Goal: Task Accomplishment & Management: Complete application form

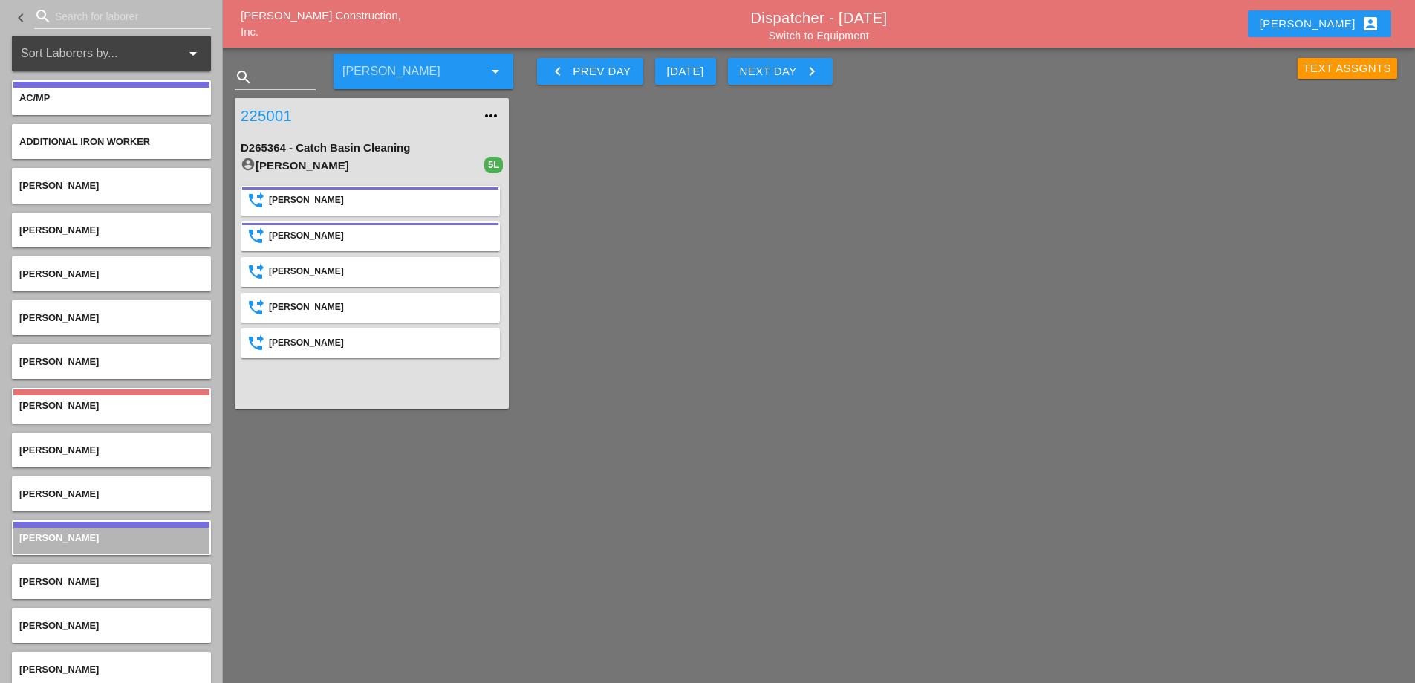
click at [254, 111] on link "225001" at bounding box center [357, 116] width 233 height 22
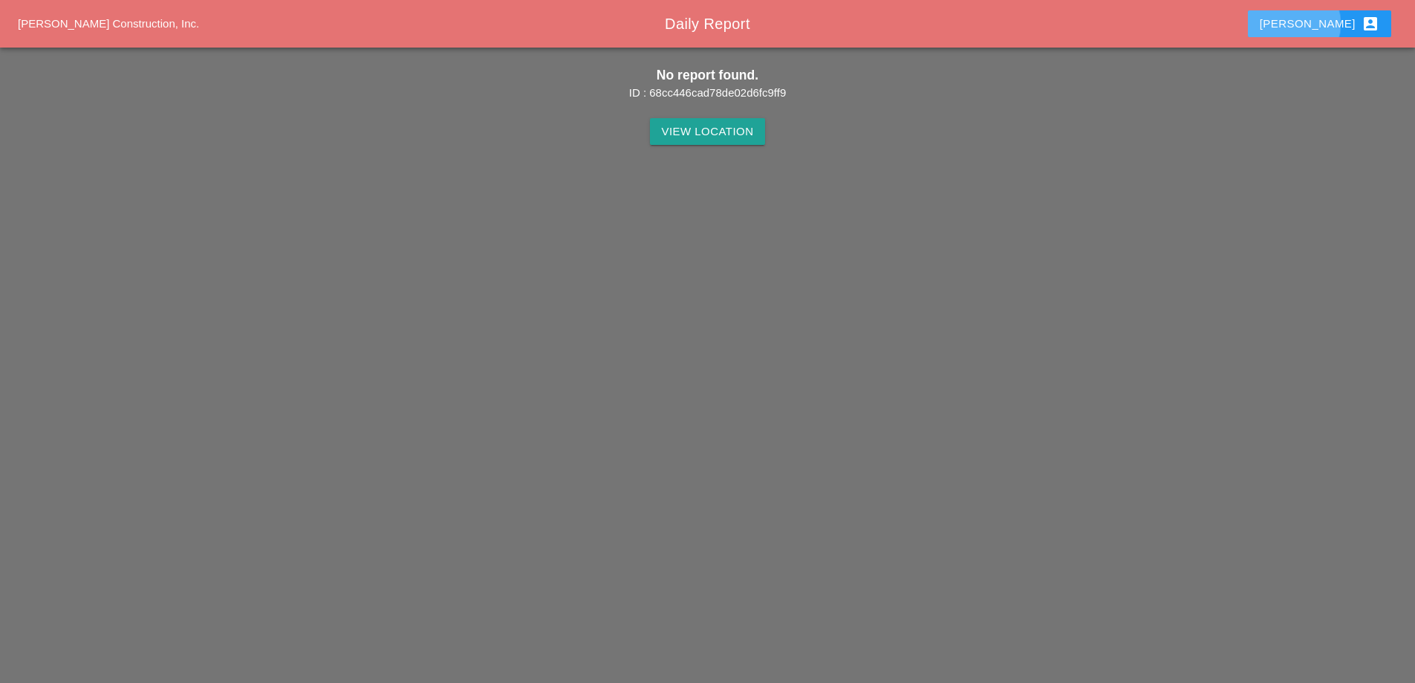
click at [1335, 19] on div "Stephen account_box" at bounding box center [1320, 24] width 120 height 18
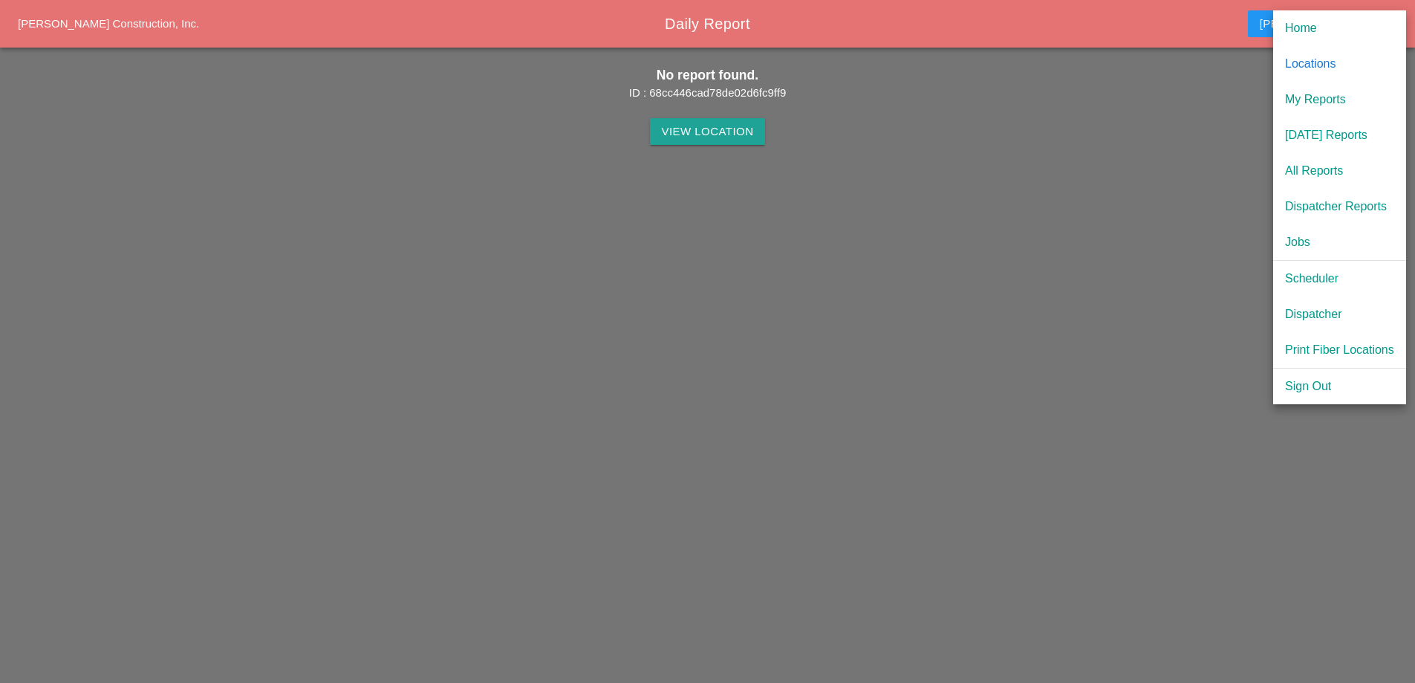
click at [1325, 384] on div "Sign Out" at bounding box center [1339, 386] width 109 height 18
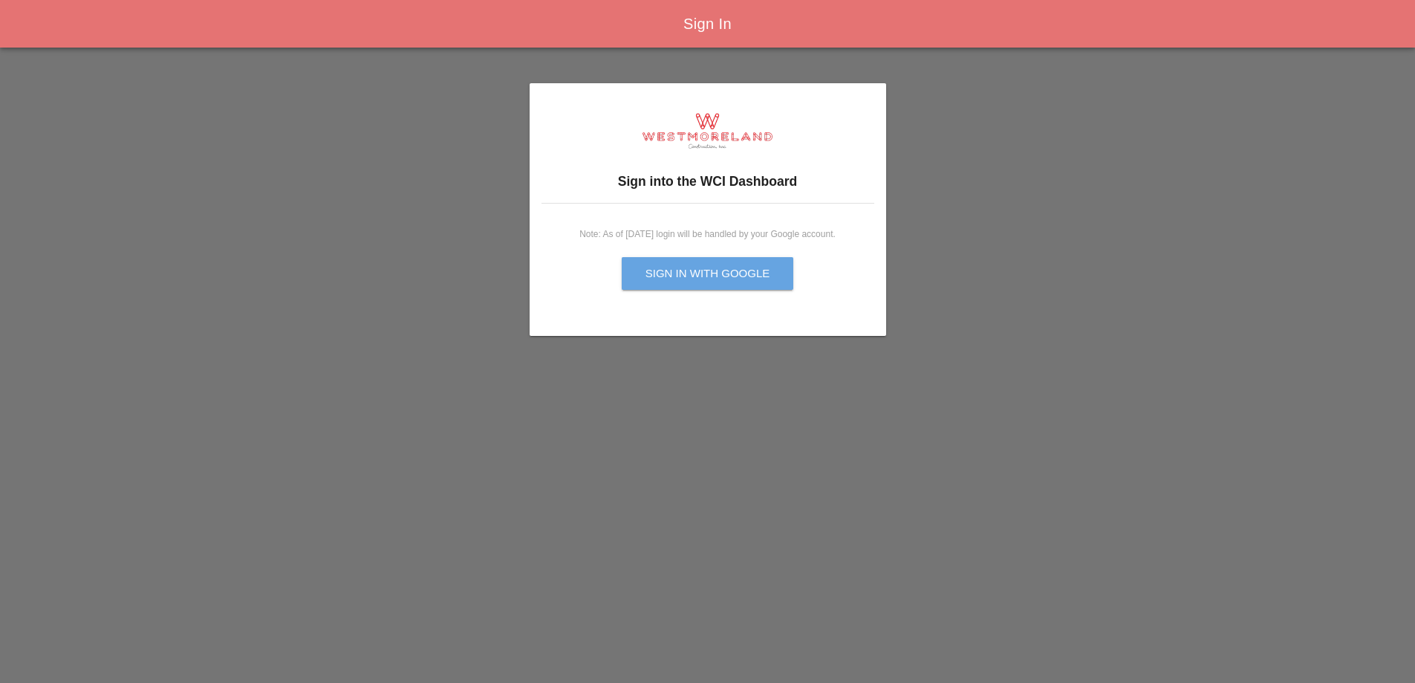
click at [738, 276] on div "Sign in with Google" at bounding box center [708, 273] width 125 height 17
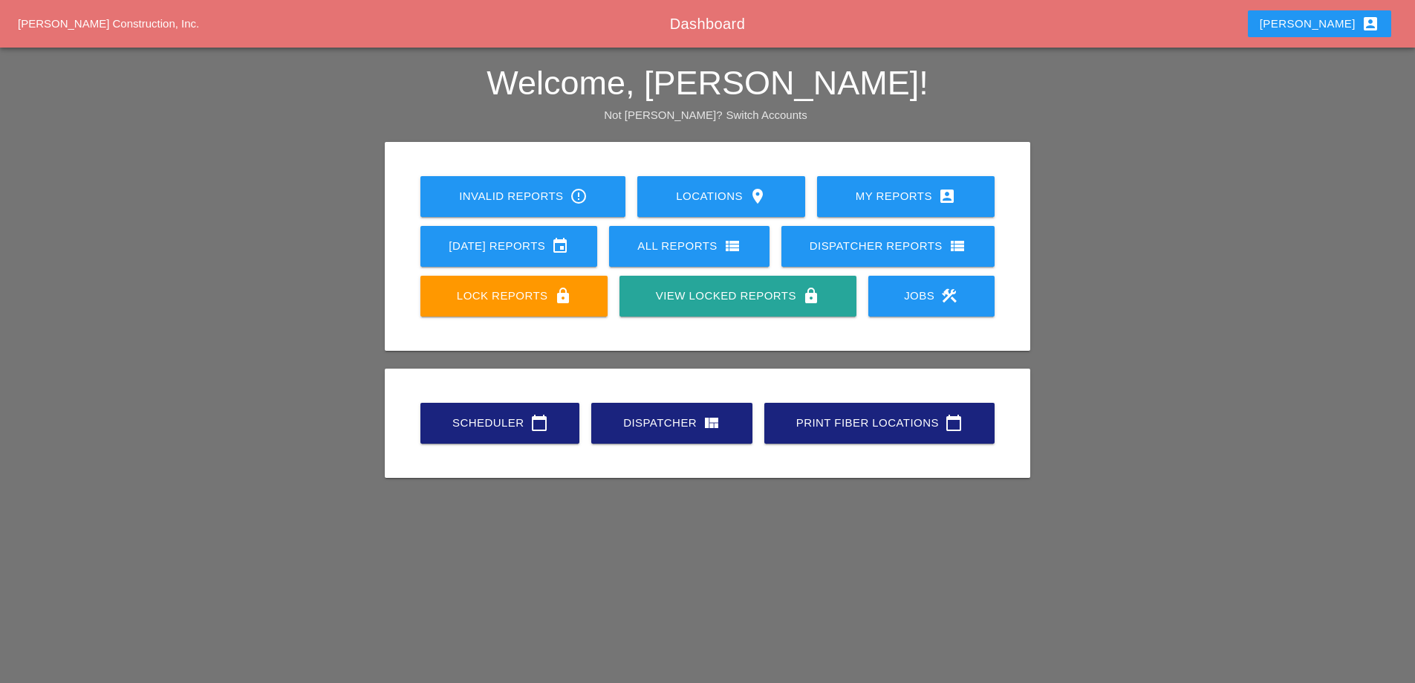
click at [525, 427] on div "Scheduler calendar_today" at bounding box center [499, 423] width 111 height 18
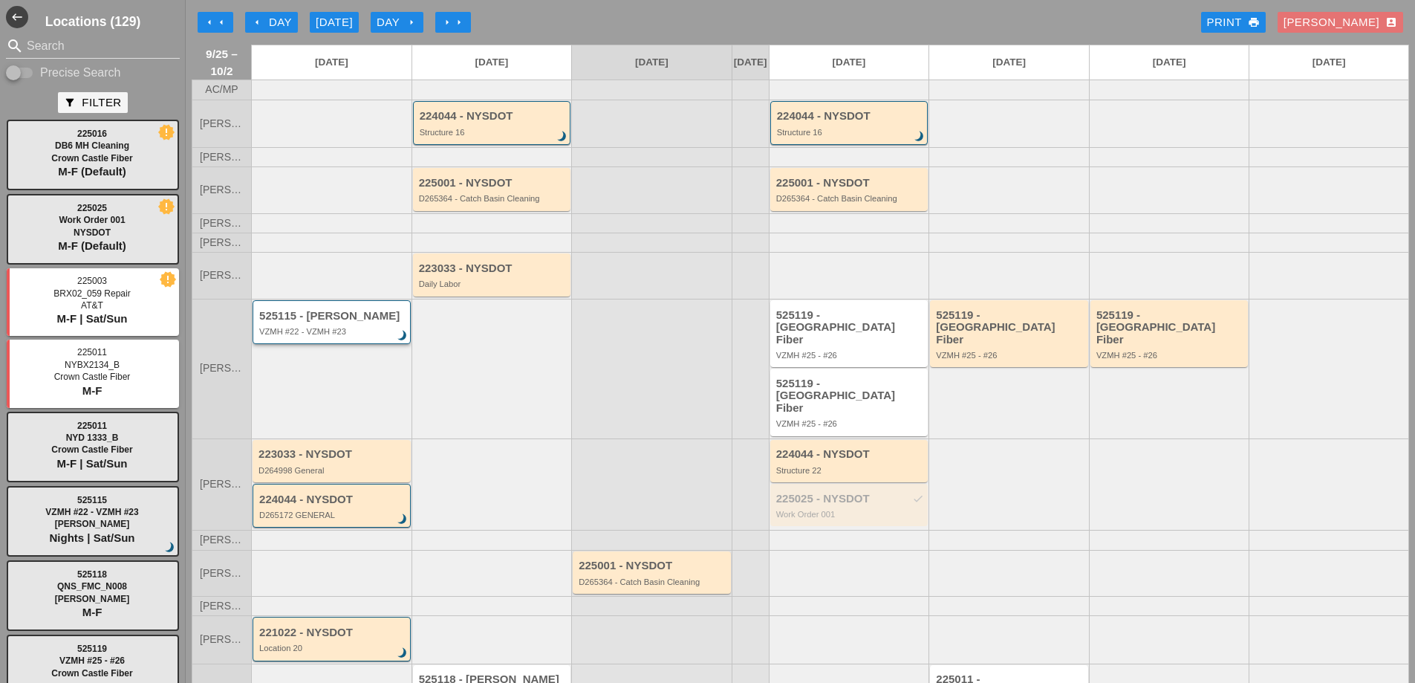
click at [363, 335] on div "525115 - Hugh O'Kane VZMH #22 - VZMH #23 brightness_3" at bounding box center [332, 323] width 147 height 27
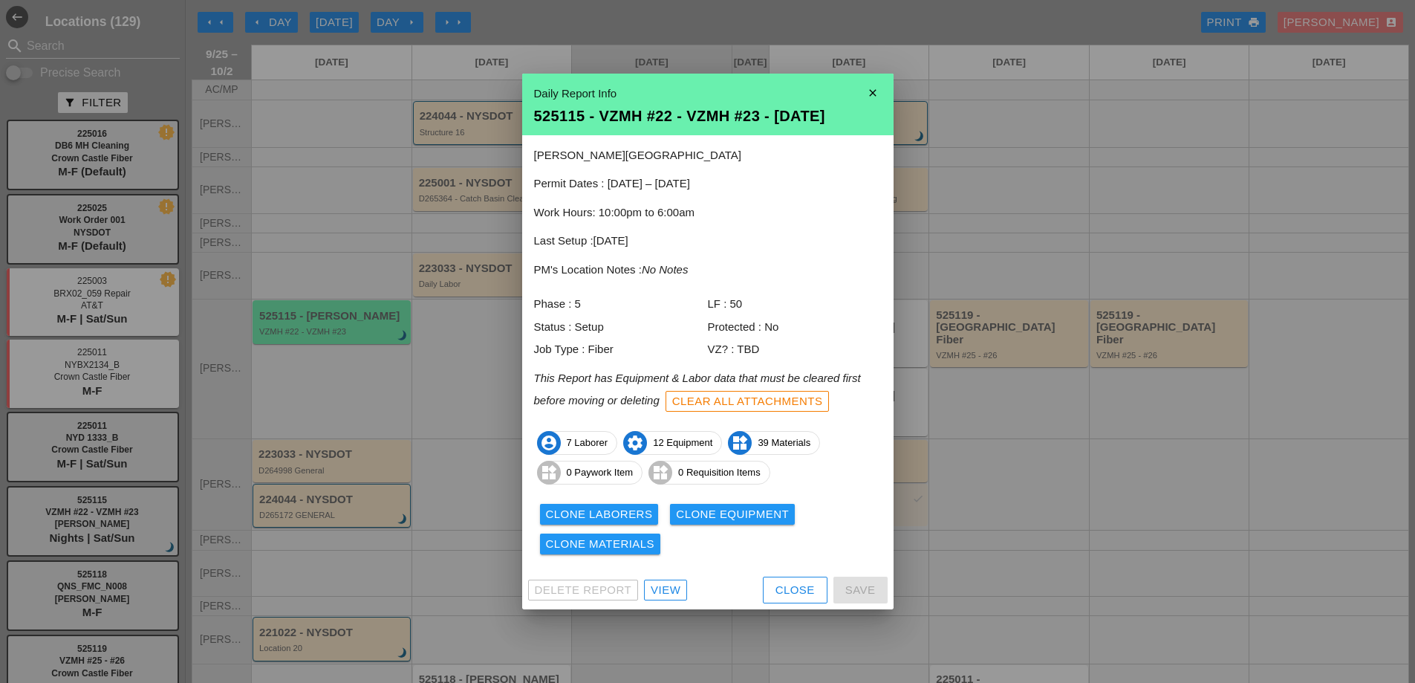
click at [668, 582] on div "View" at bounding box center [666, 590] width 30 height 17
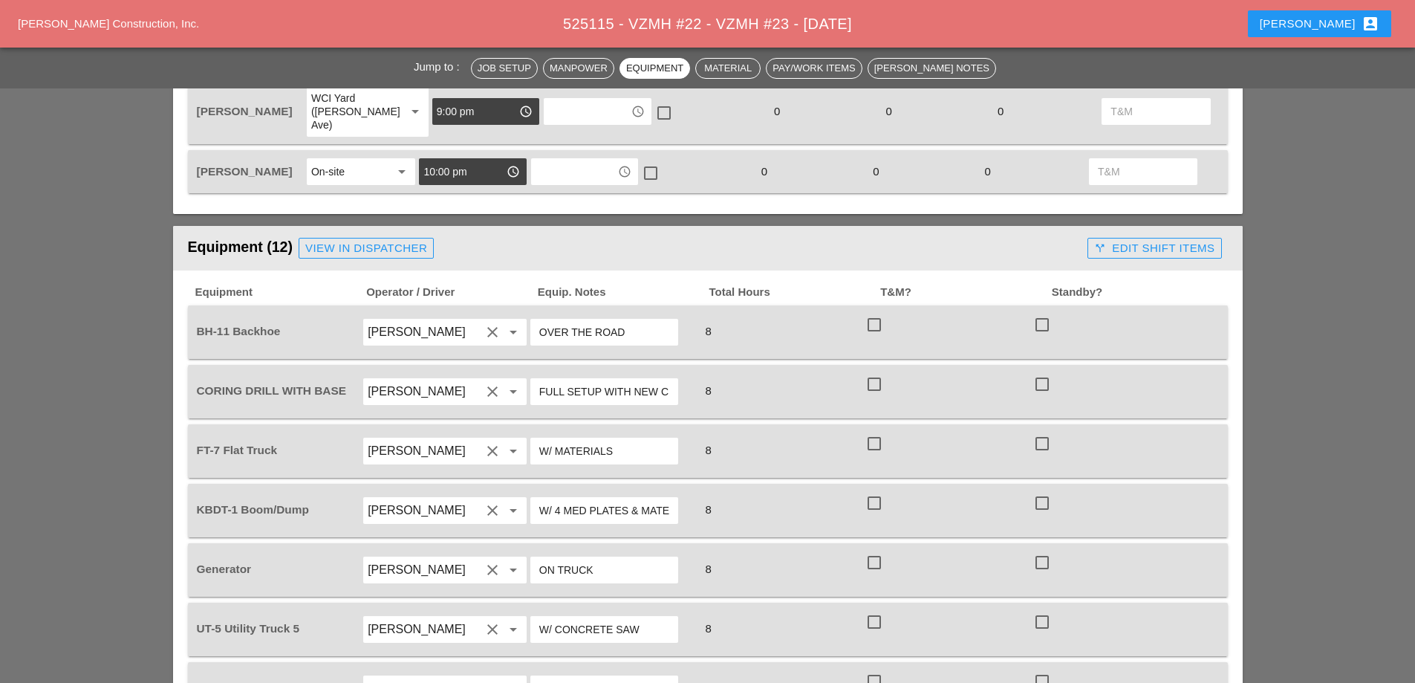
scroll to position [1337, 0]
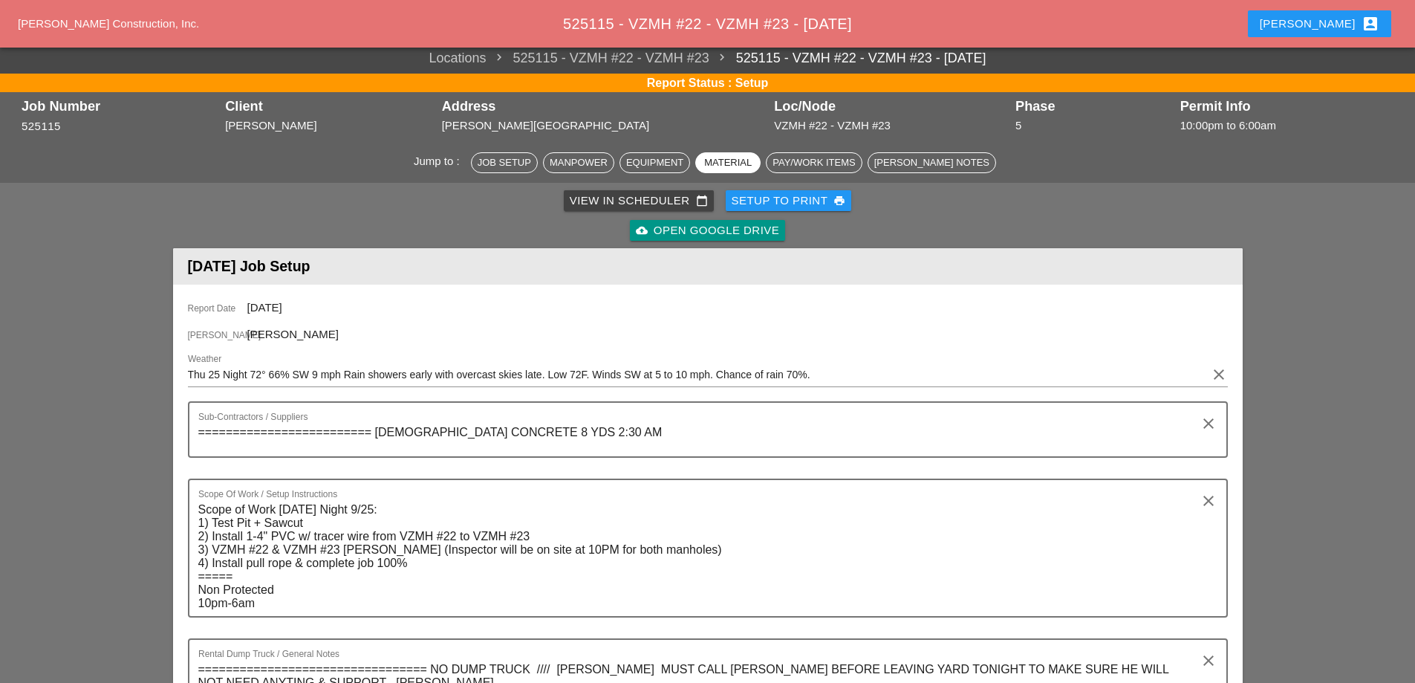
scroll to position [0, 0]
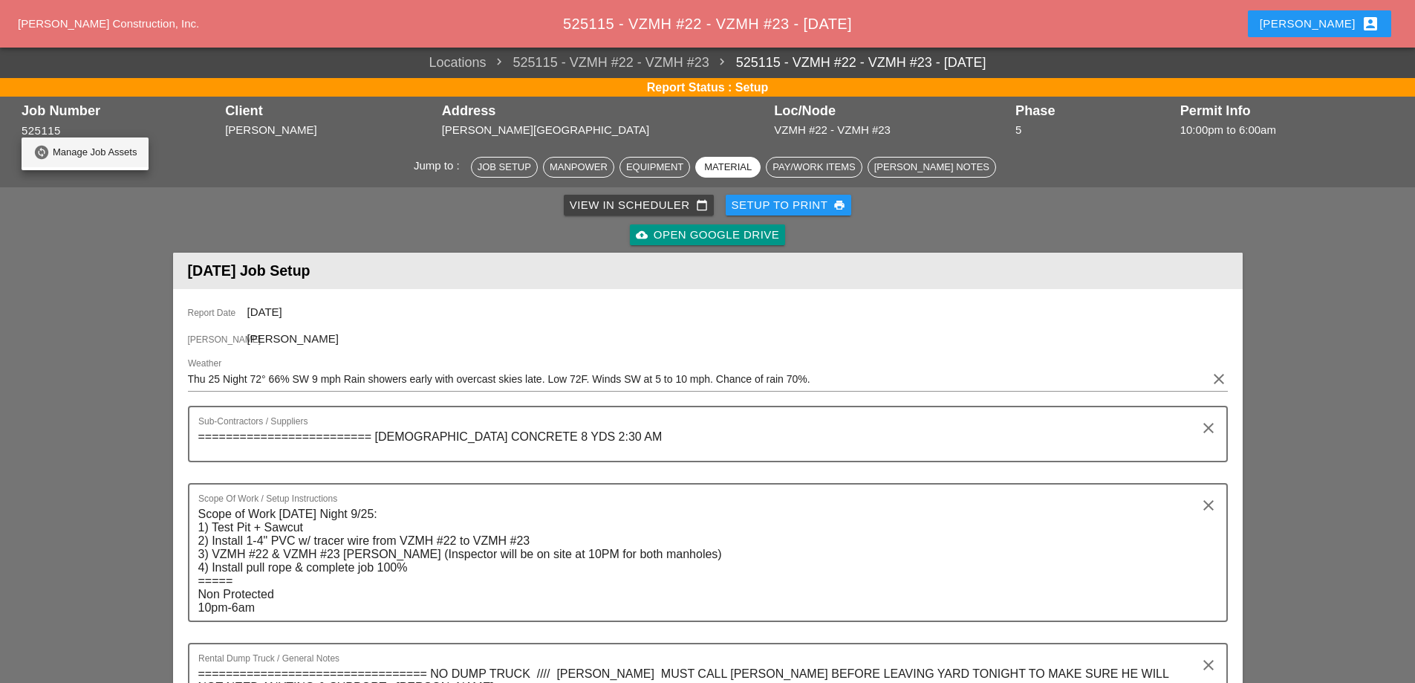
click at [57, 149] on div "Manage Job Assets" at bounding box center [95, 152] width 84 height 18
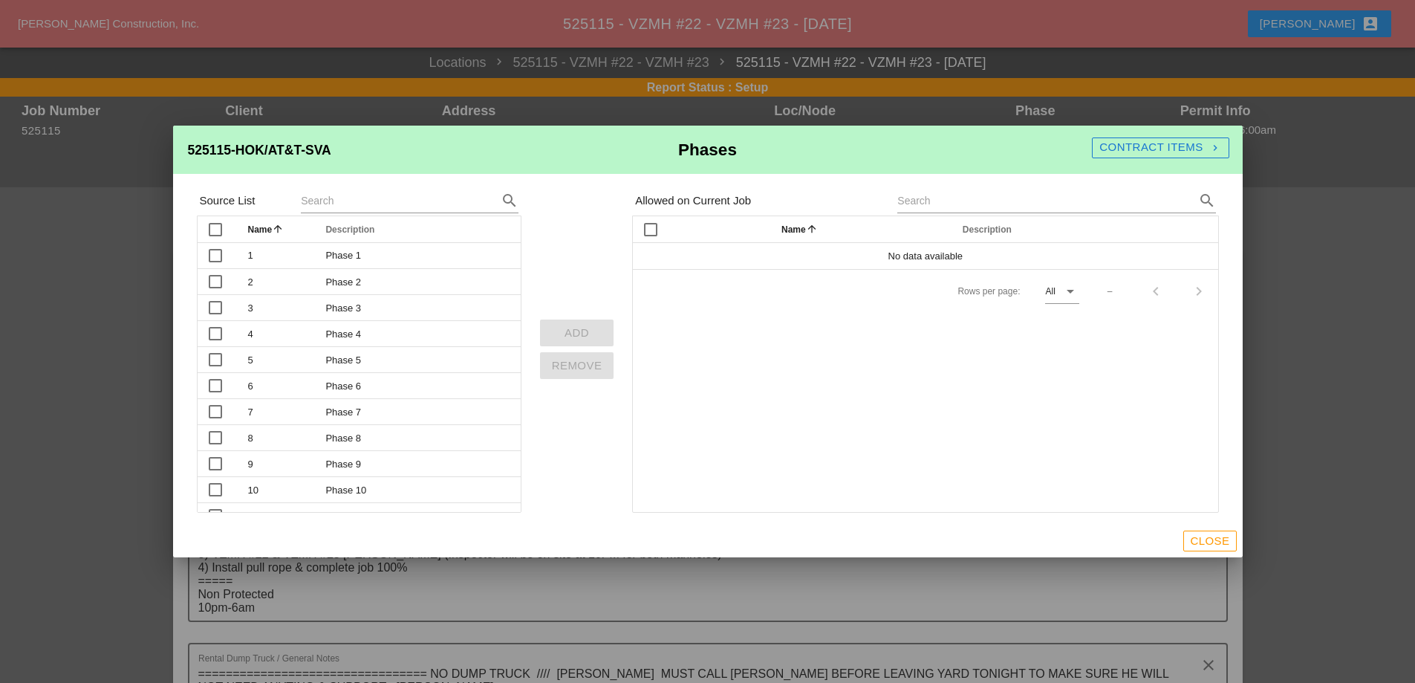
click at [1180, 152] on div "Contract Items navigate_next" at bounding box center [1160, 147] width 137 height 17
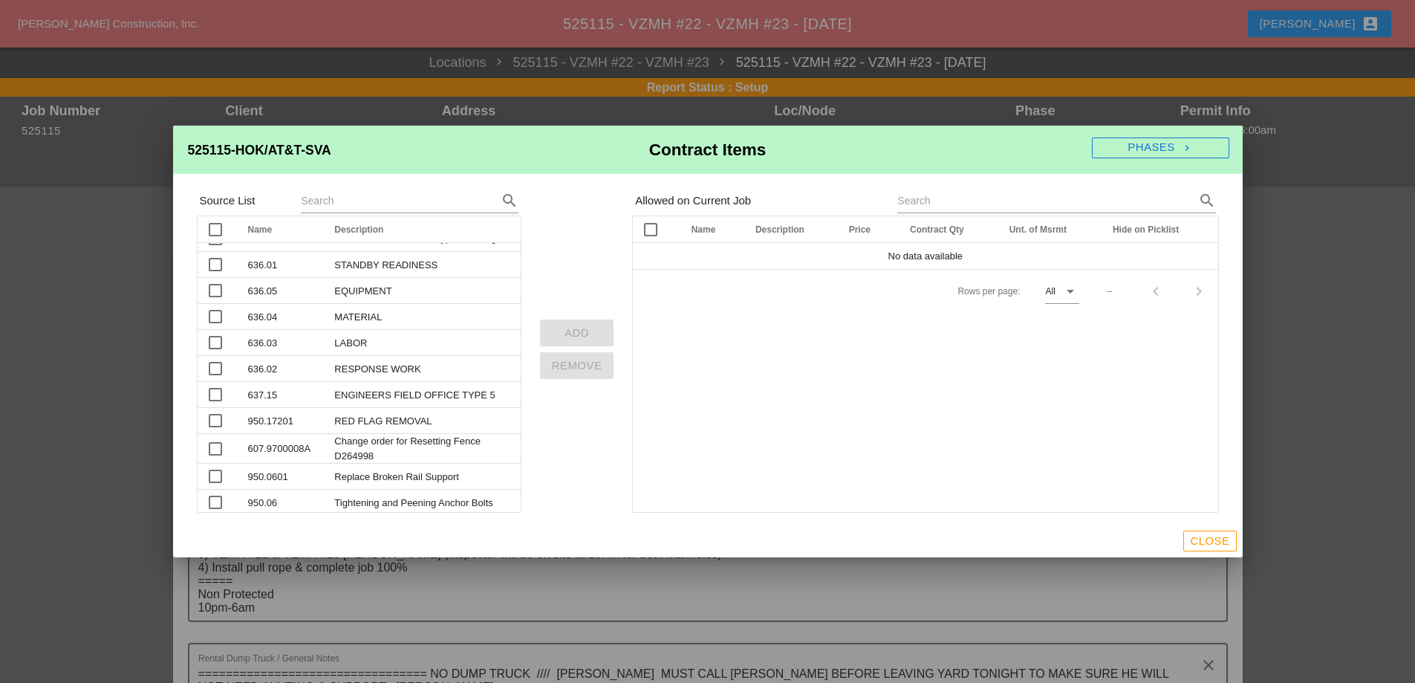
scroll to position [23, 0]
click at [133, 249] on div at bounding box center [707, 341] width 1415 height 683
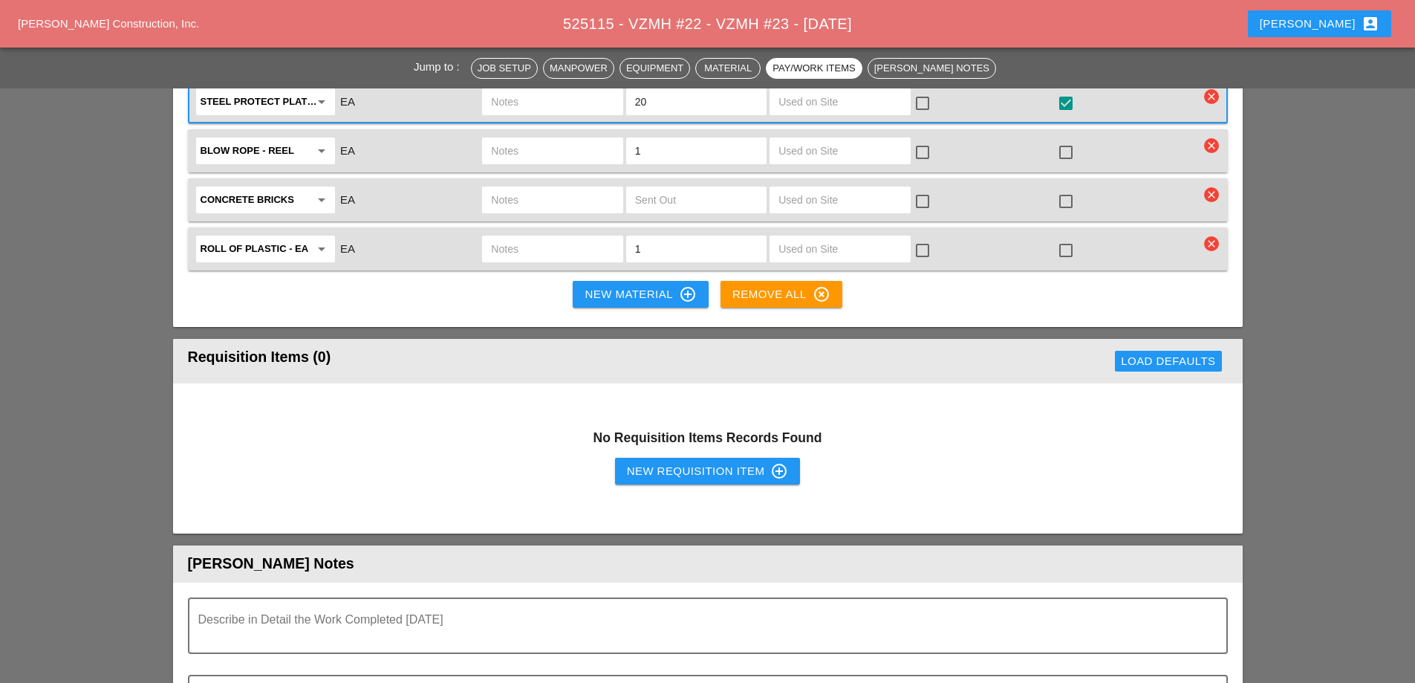
scroll to position [3832, 0]
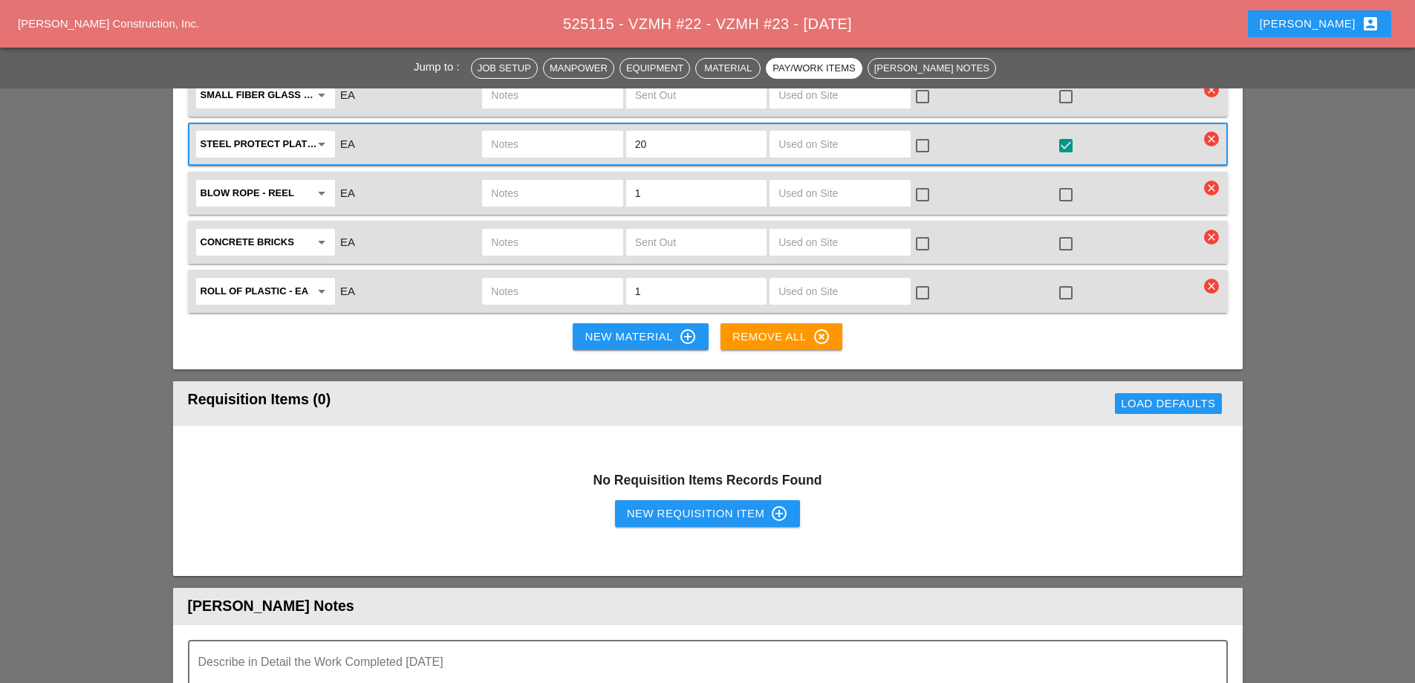
click at [328, 282] on icon "arrow_drop_down" at bounding box center [322, 291] width 18 height 18
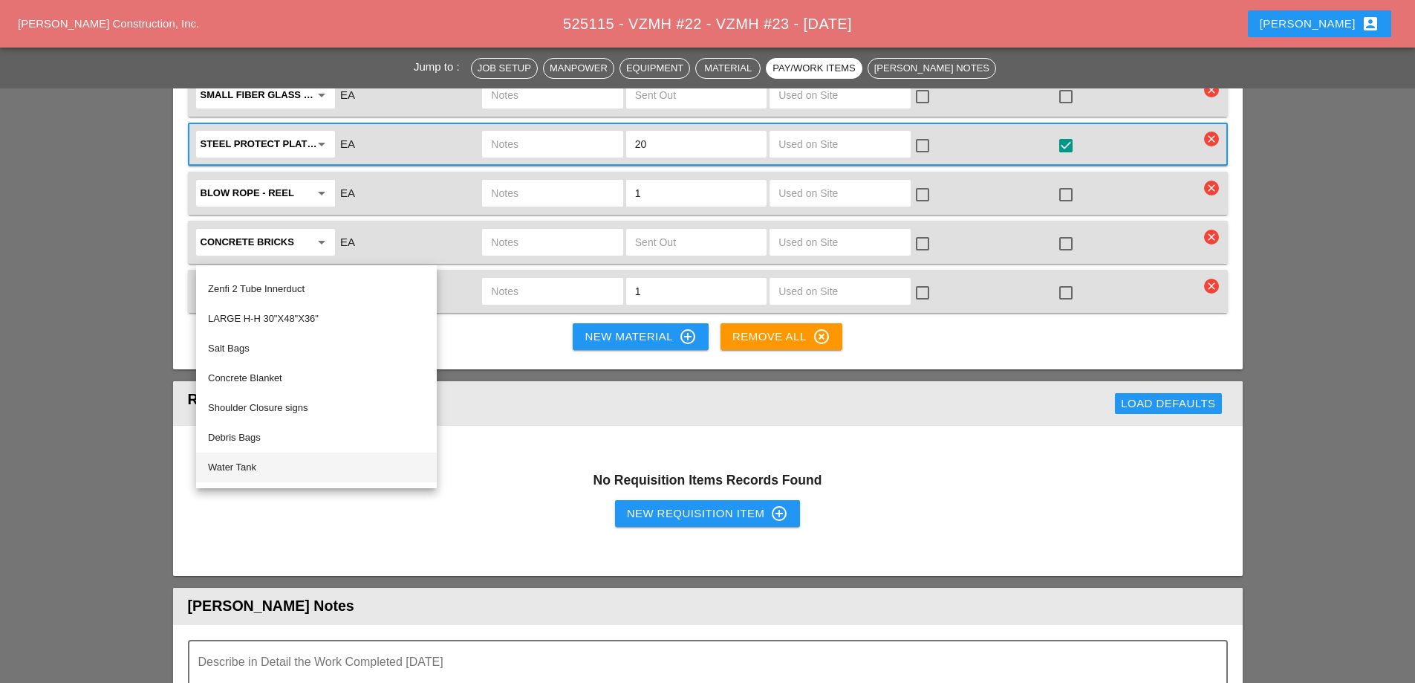
scroll to position [2848, 0]
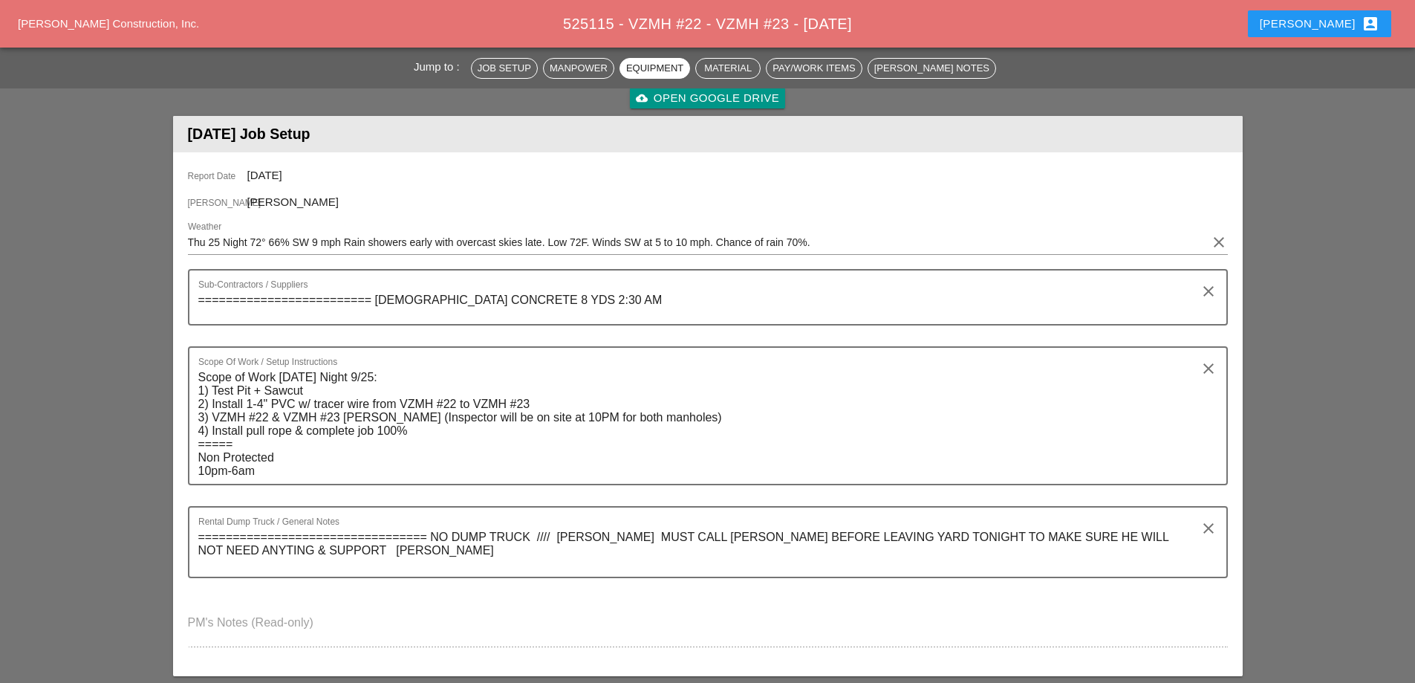
scroll to position [0, 0]
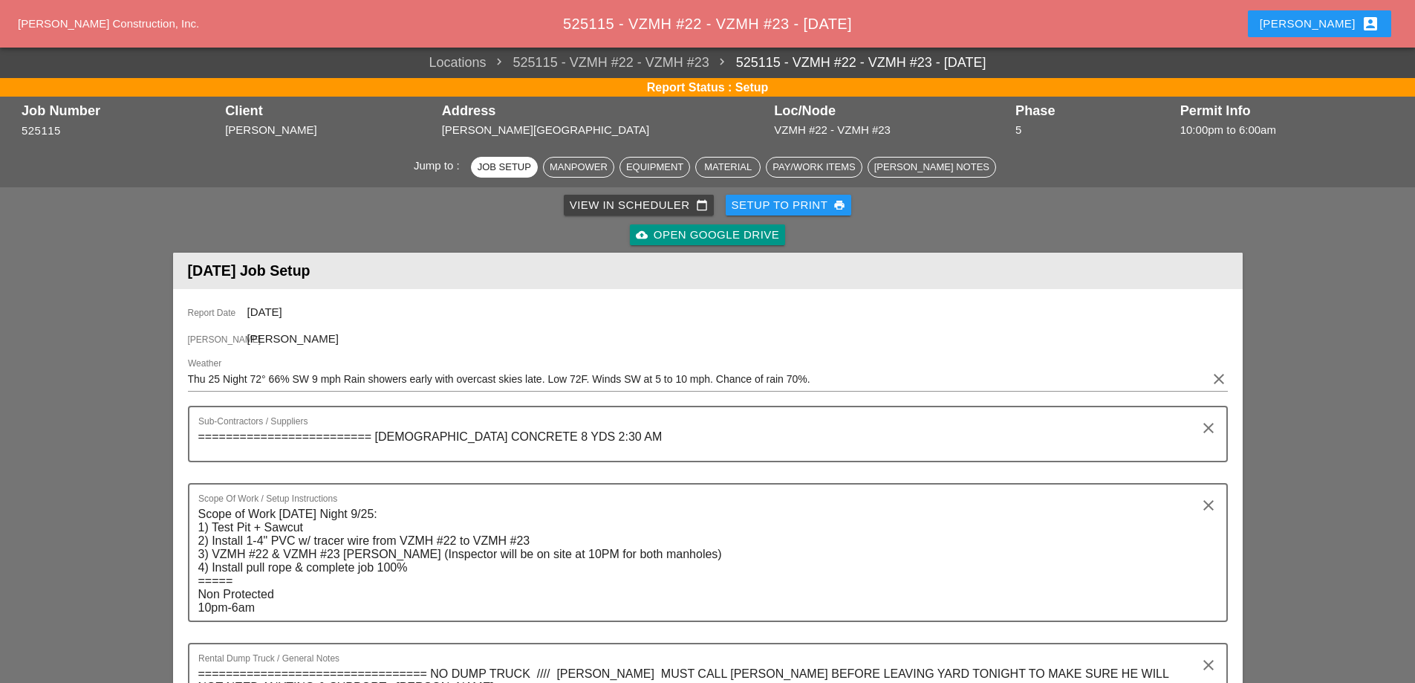
click at [625, 205] on div "View in Scheduler calendar_today" at bounding box center [639, 205] width 138 height 17
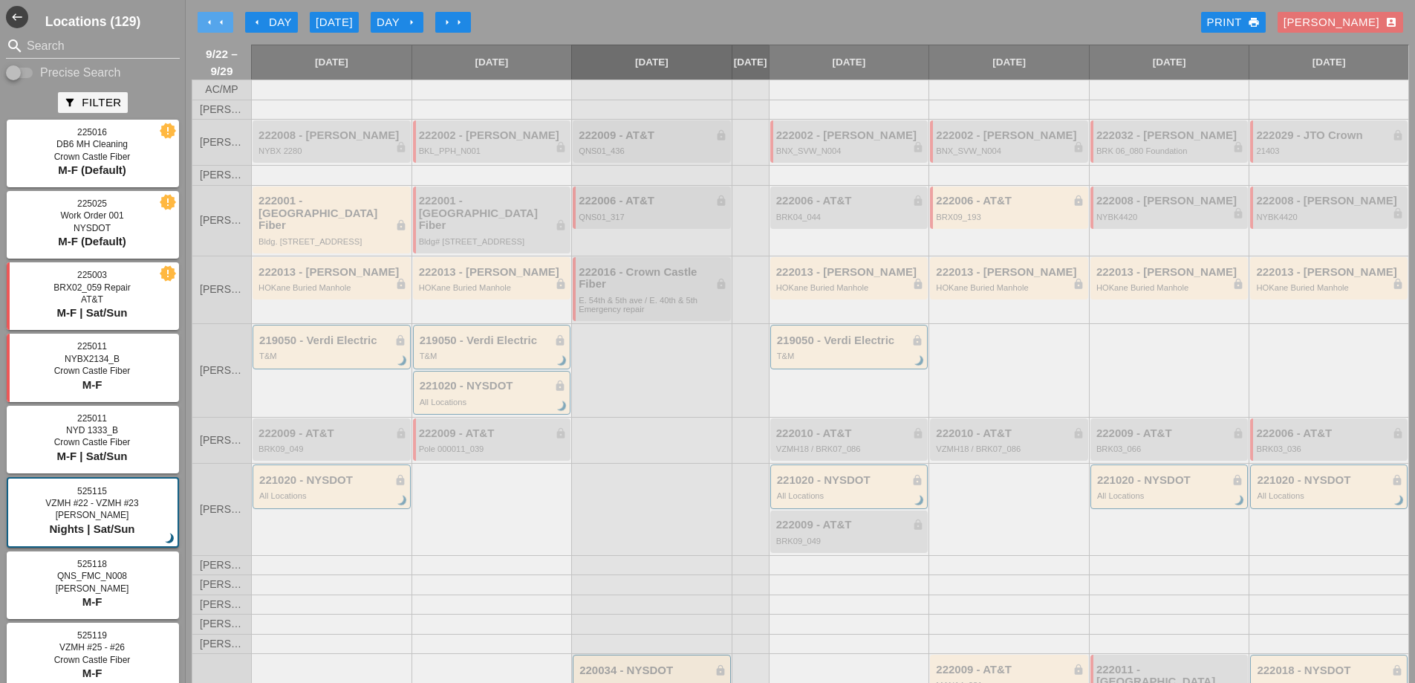
click at [207, 26] on icon "arrow_left" at bounding box center [210, 22] width 12 height 12
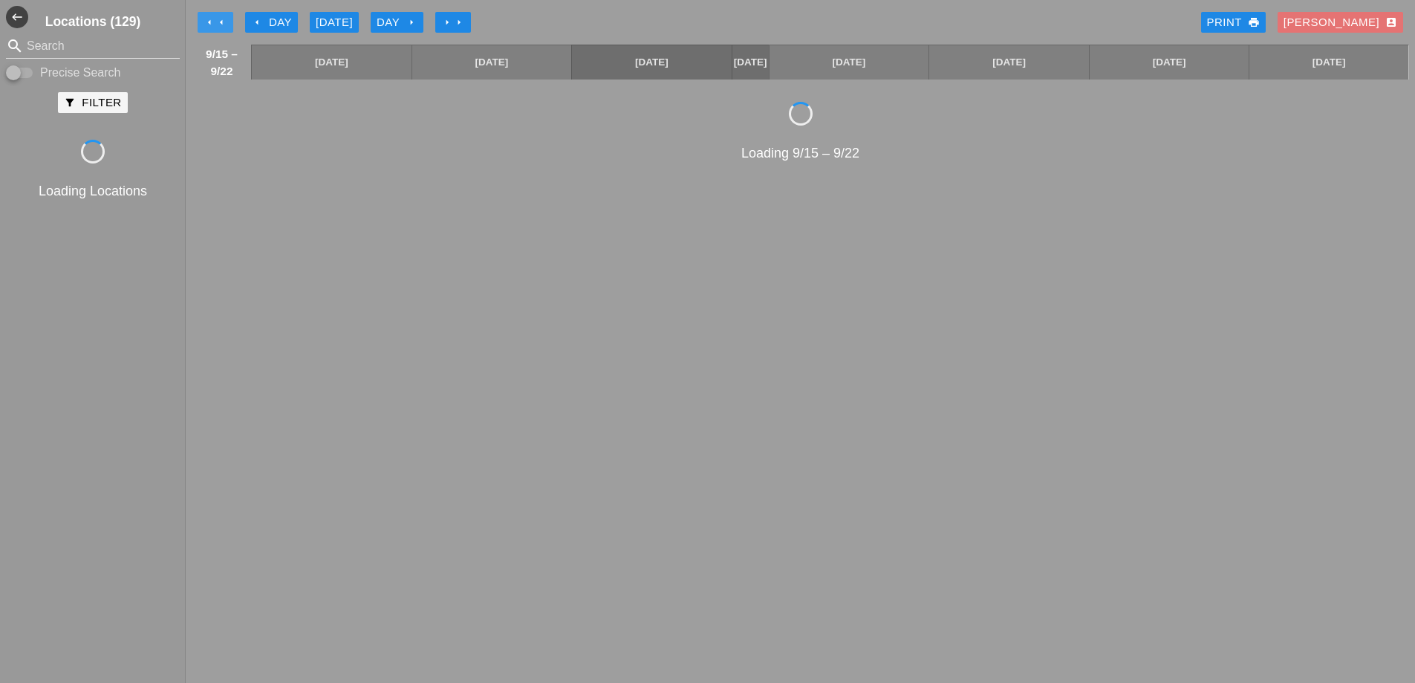
click at [208, 25] on icon "arrow_left" at bounding box center [210, 22] width 12 height 12
click at [209, 25] on icon "arrow_left" at bounding box center [210, 22] width 12 height 12
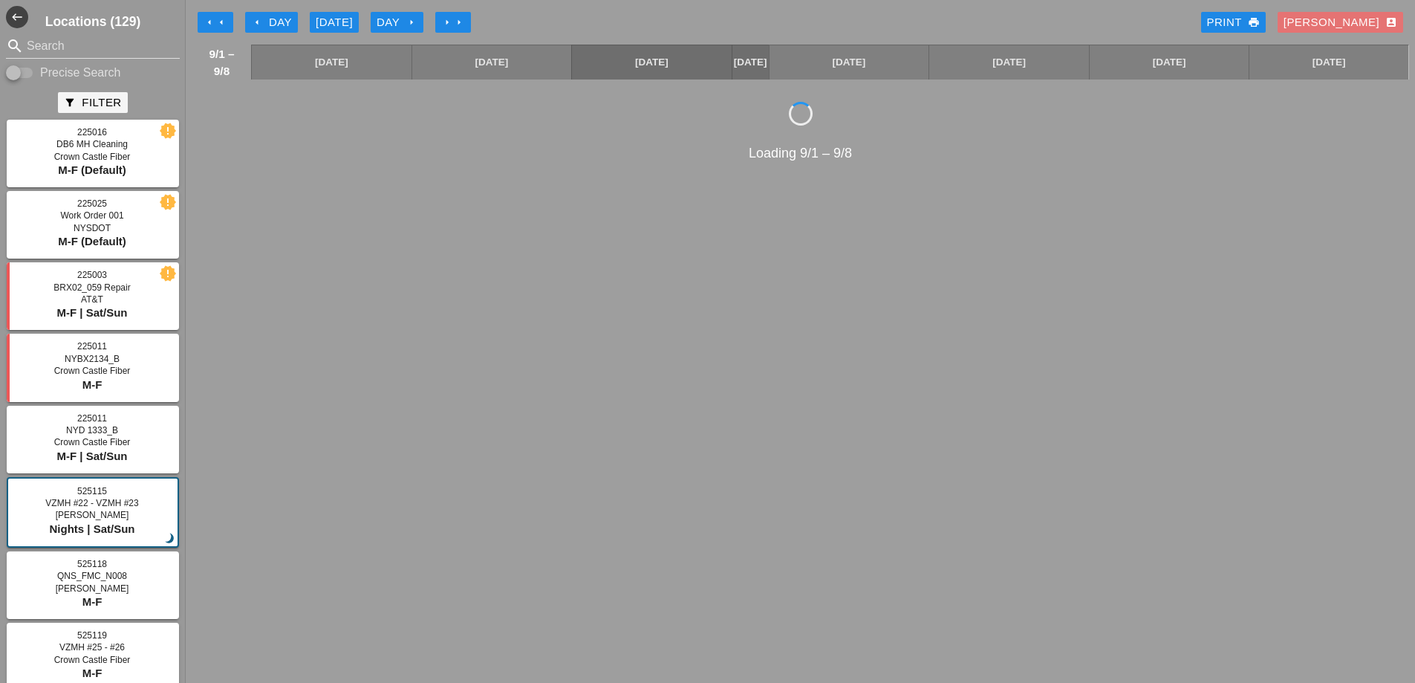
click at [219, 19] on icon "arrow_left" at bounding box center [221, 22] width 12 height 12
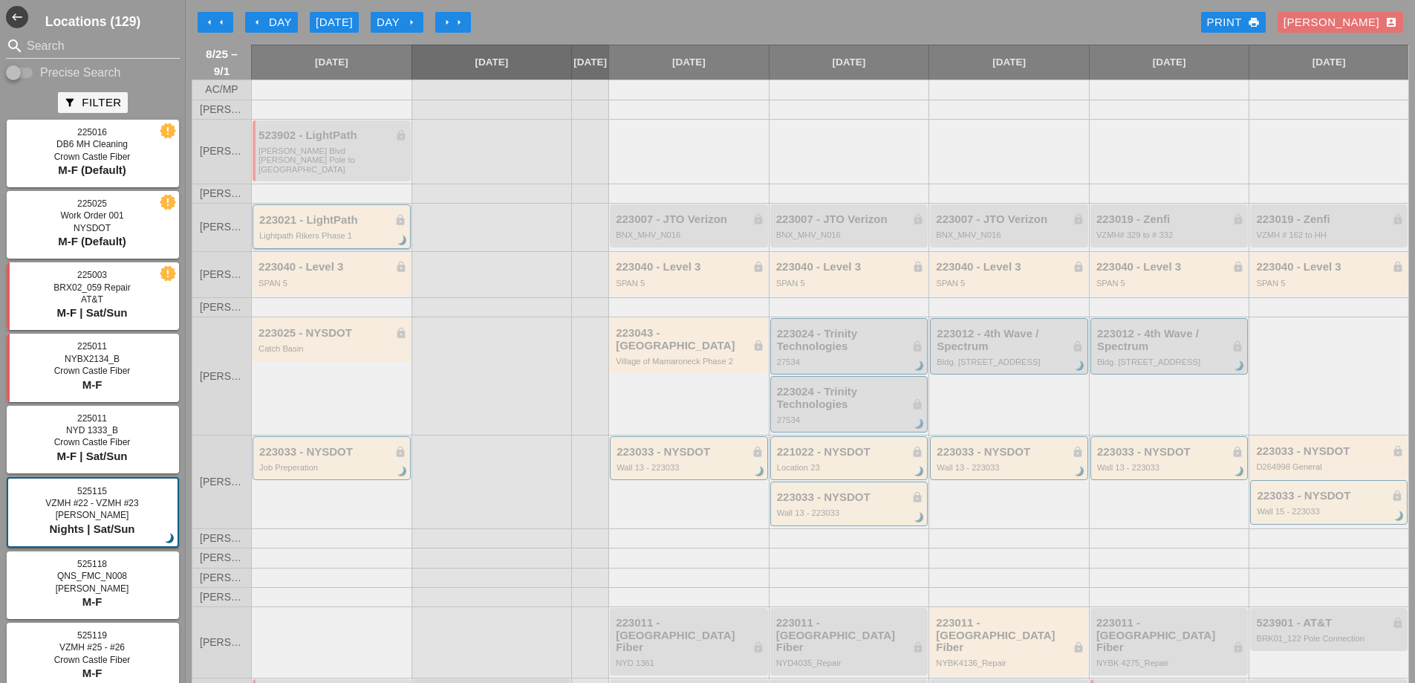
scroll to position [65, 0]
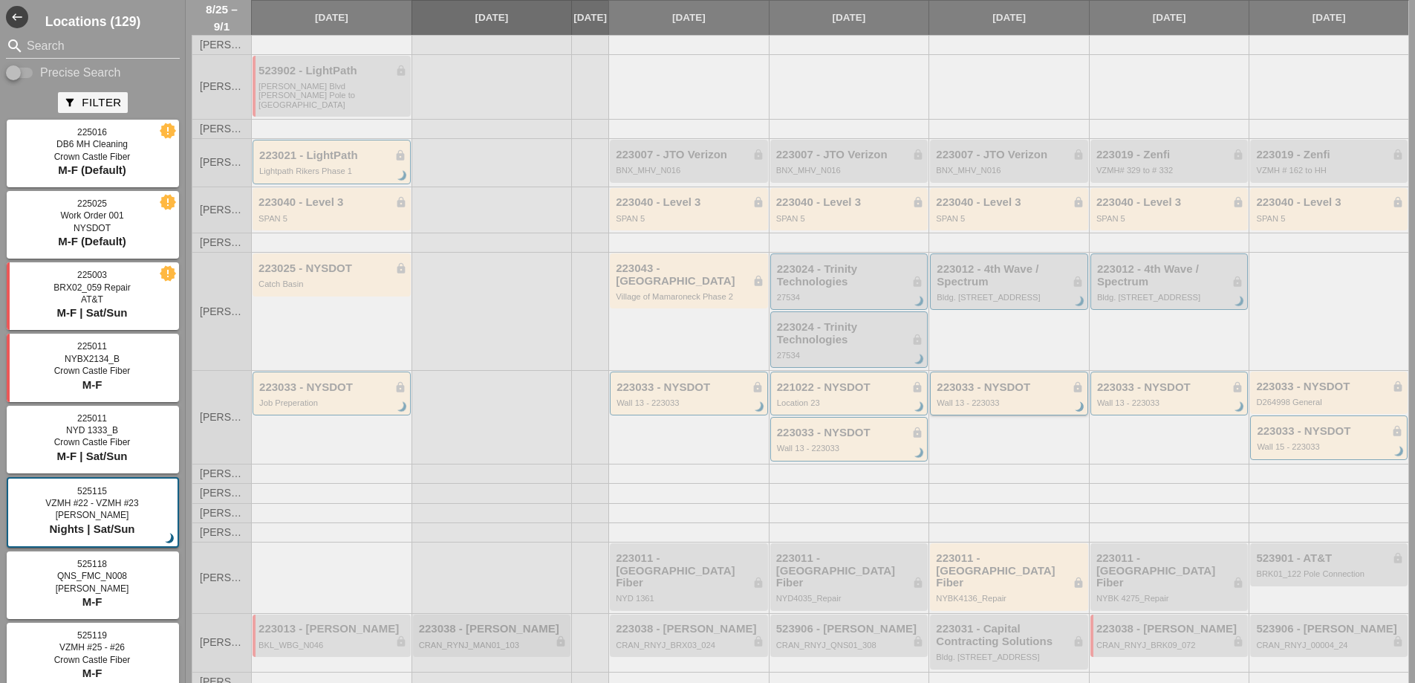
click at [1003, 398] on div "Wall 13 - 223033" at bounding box center [1010, 402] width 147 height 9
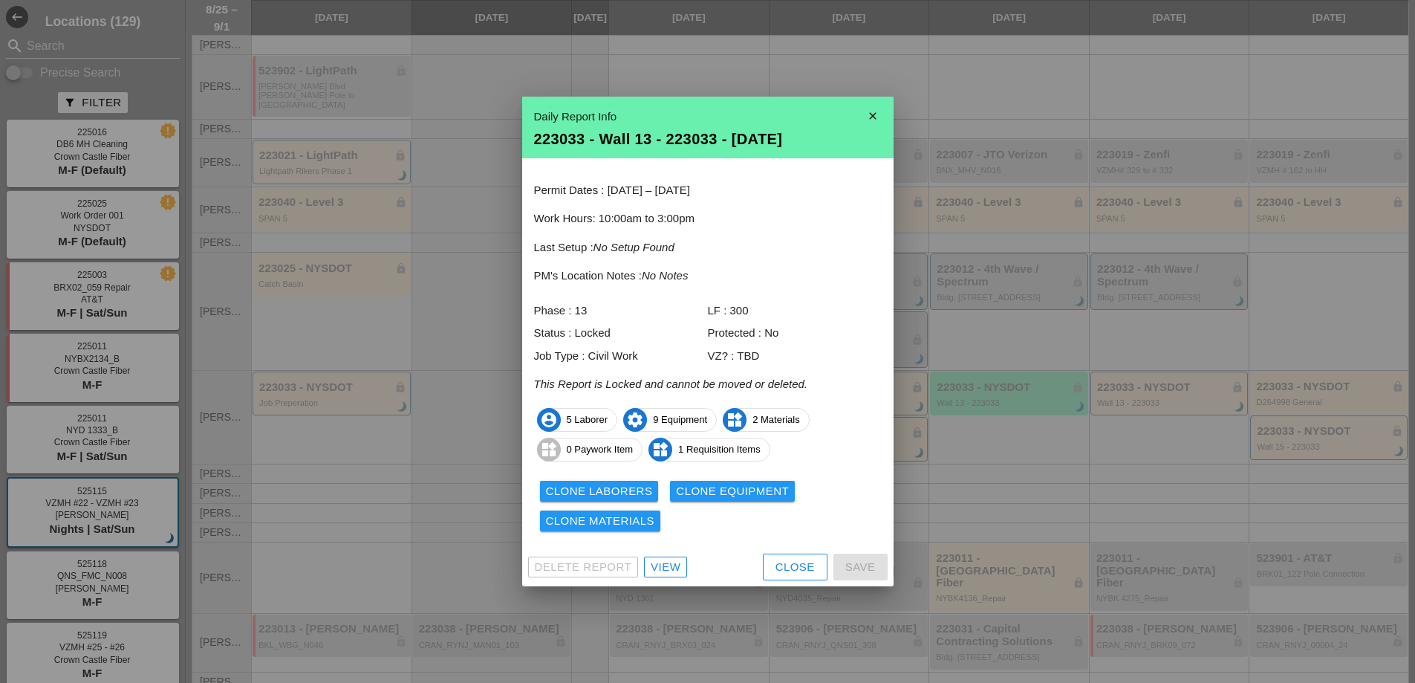
click at [661, 569] on div "View" at bounding box center [666, 567] width 30 height 17
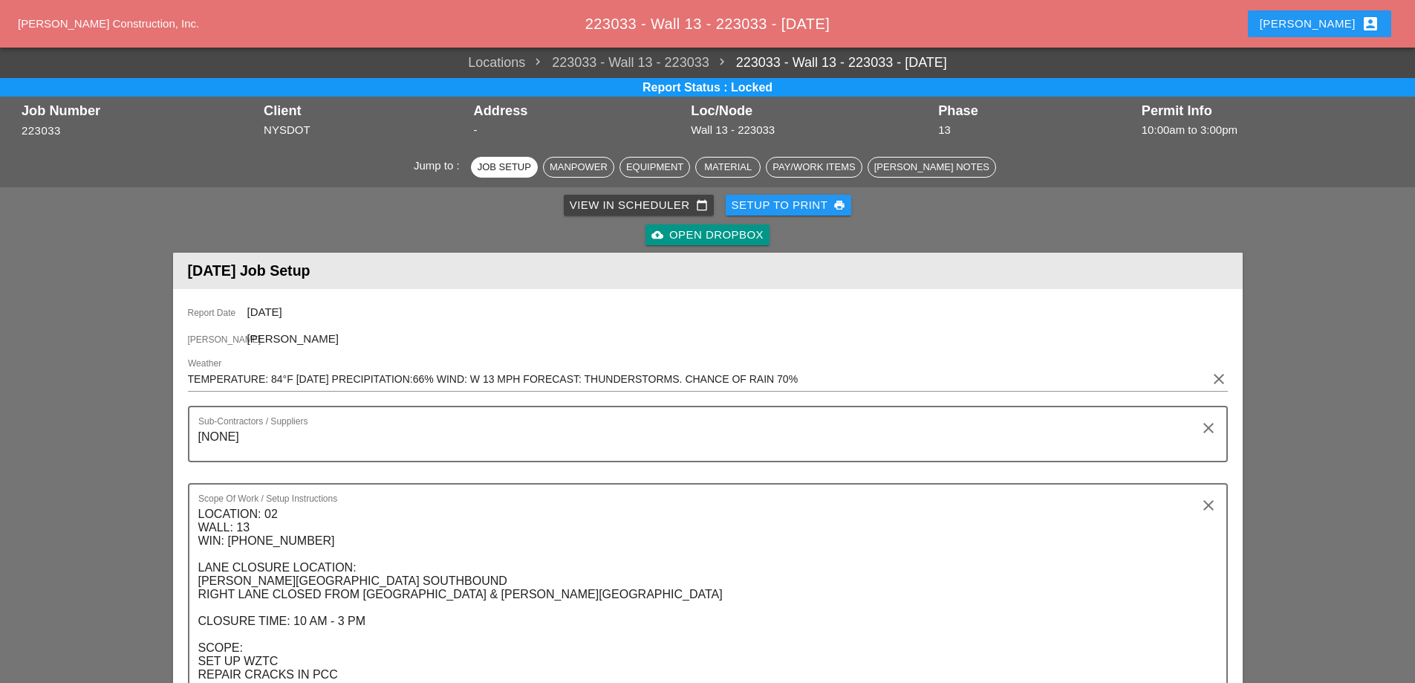
scroll to position [2014, 0]
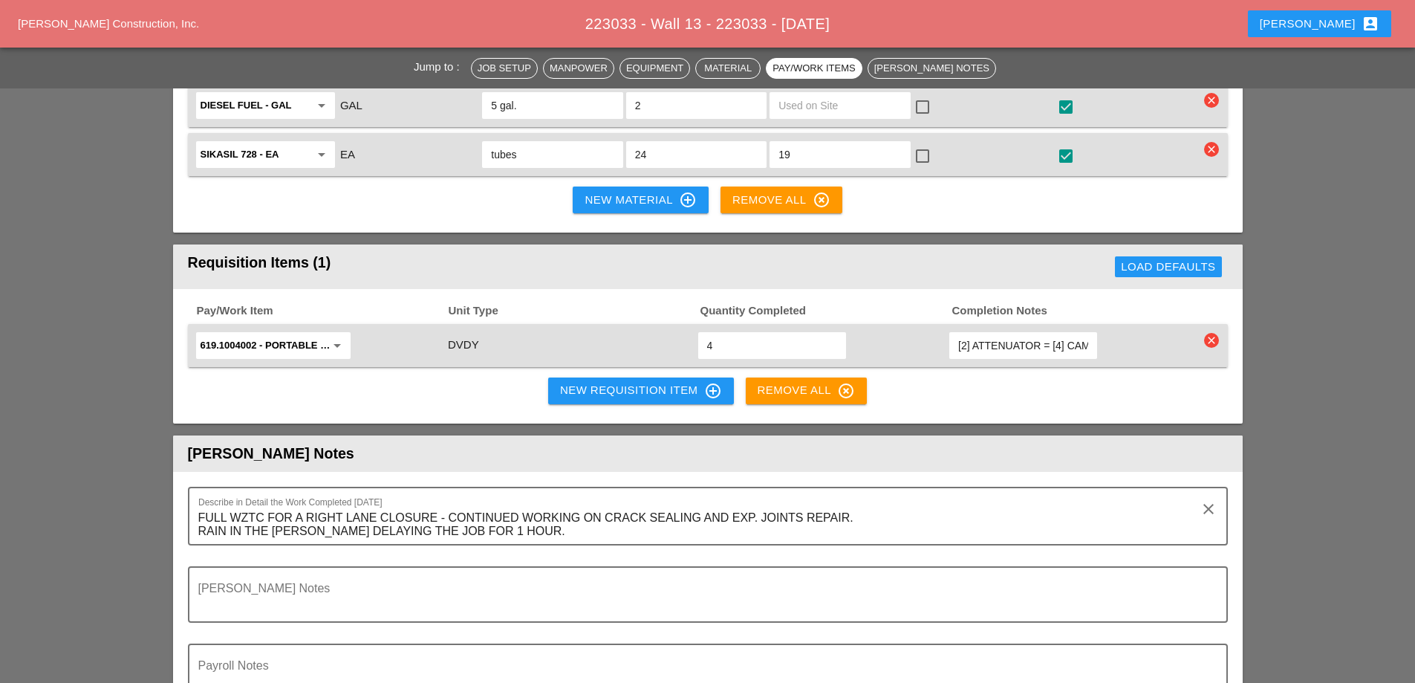
click at [1060, 334] on input "[2] ATTENUATOR = [4] CAMERAS AT-2 & AT-3" at bounding box center [1023, 346] width 130 height 24
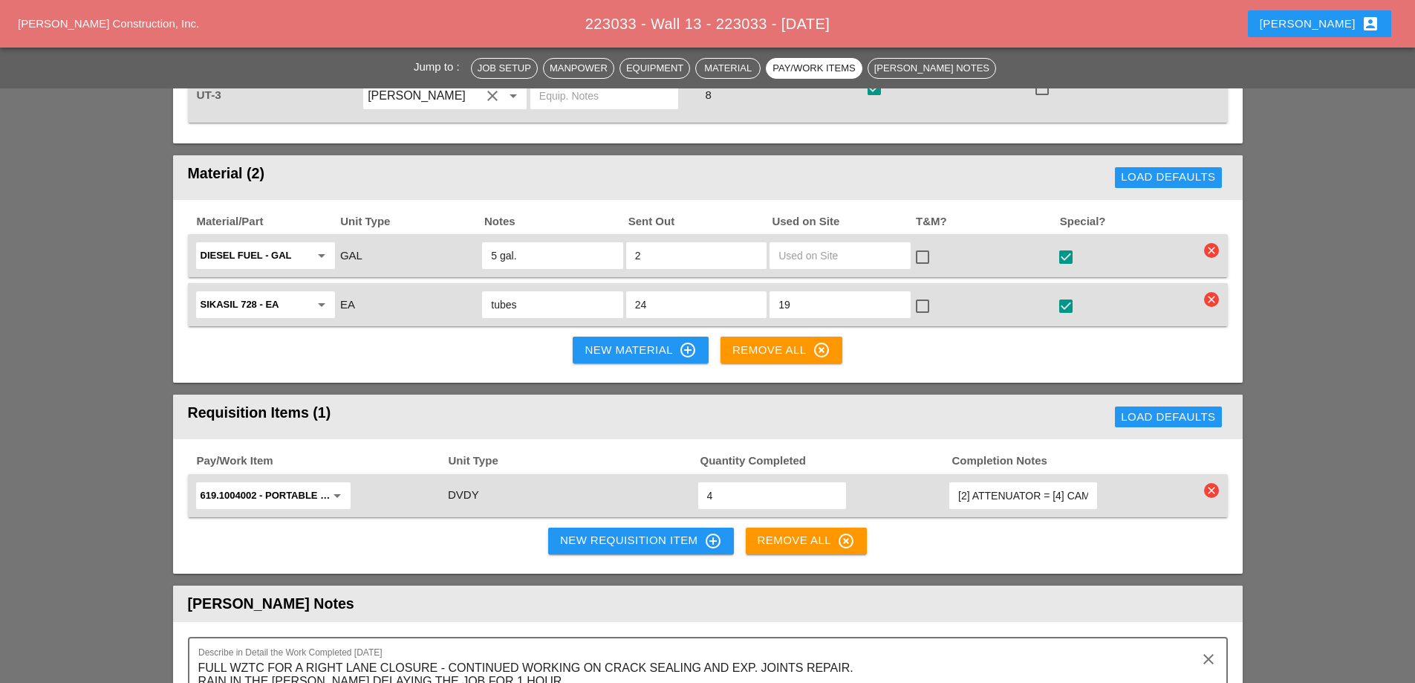
scroll to position [1863, 0]
drag, startPoint x: 193, startPoint y: 153, endPoint x: 289, endPoint y: 152, distance: 95.8
click at [289, 215] on div "Material/Part Unit Type Notes Sent Out Used on Site T&M? Special?" at bounding box center [708, 222] width 1040 height 14
click at [317, 163] on div "Material (2)" at bounding box center [437, 178] width 499 height 30
click at [302, 244] on input "Diesel Fuel - GAL" at bounding box center [255, 256] width 109 height 24
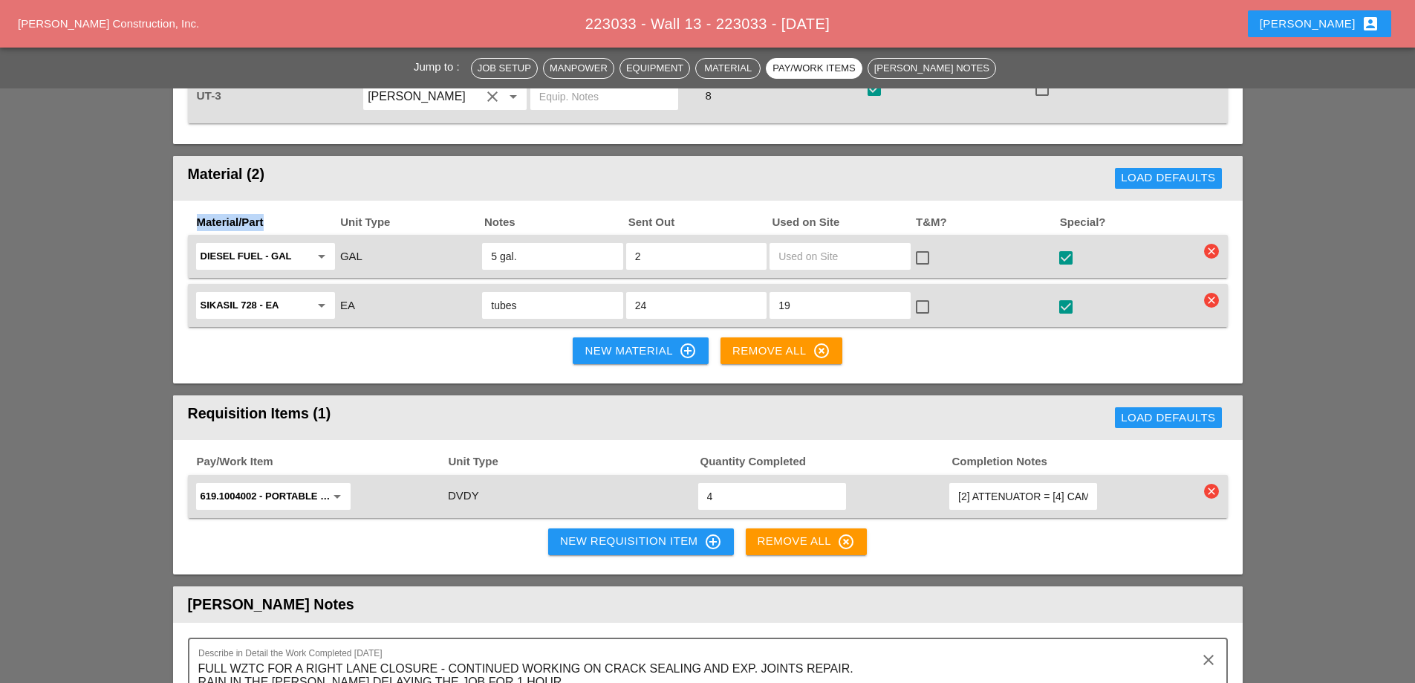
drag, startPoint x: 198, startPoint y: 153, endPoint x: 282, endPoint y: 156, distance: 83.3
click at [282, 214] on span "Material/Part" at bounding box center [267, 222] width 144 height 17
click at [277, 244] on input "Diesel Fuel - GAL" at bounding box center [255, 256] width 109 height 24
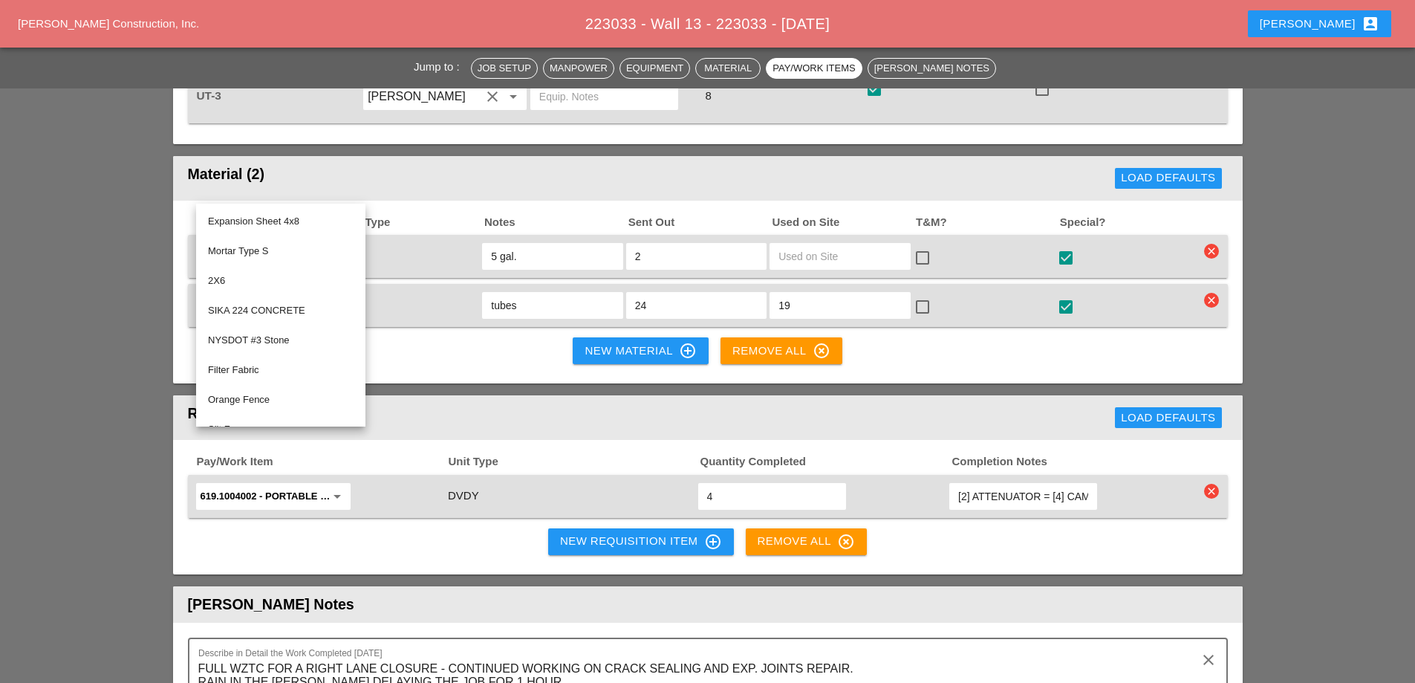
click at [281, 163] on div "Material (2)" at bounding box center [437, 178] width 499 height 30
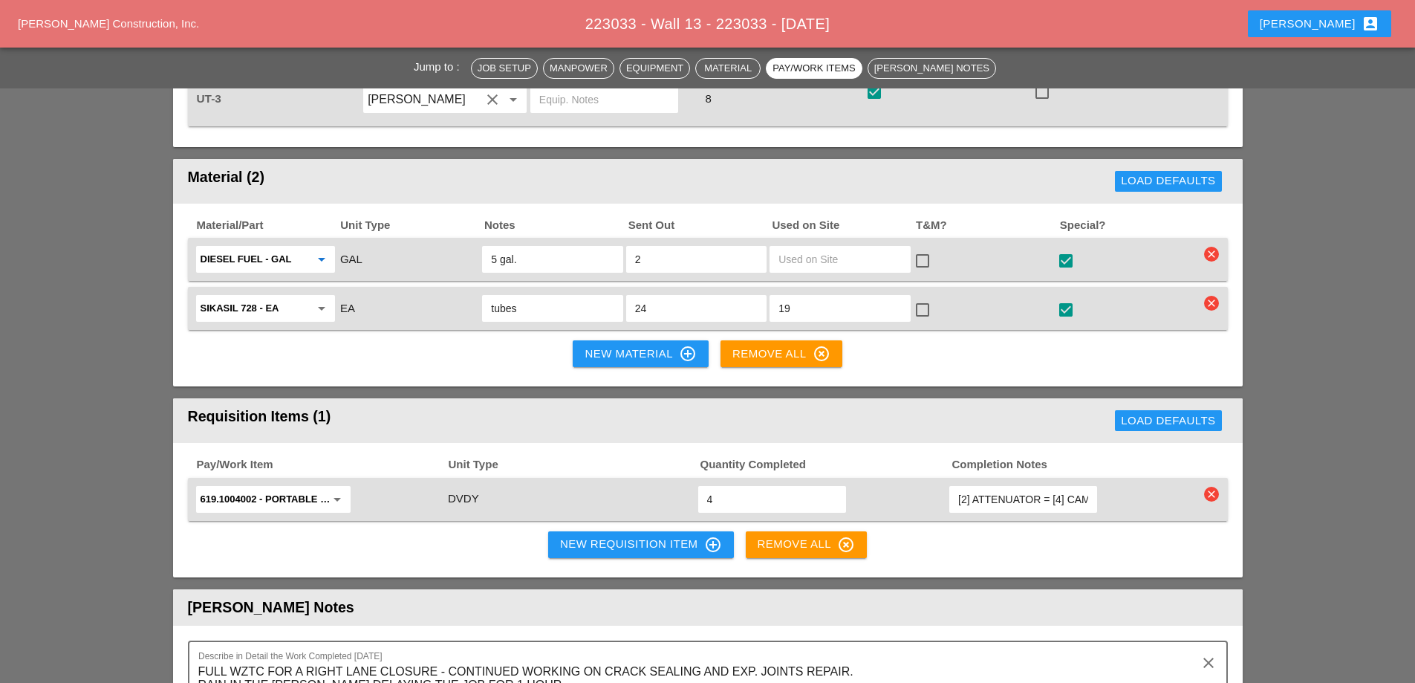
click at [296, 247] on input "Diesel Fuel - GAL" at bounding box center [255, 259] width 109 height 24
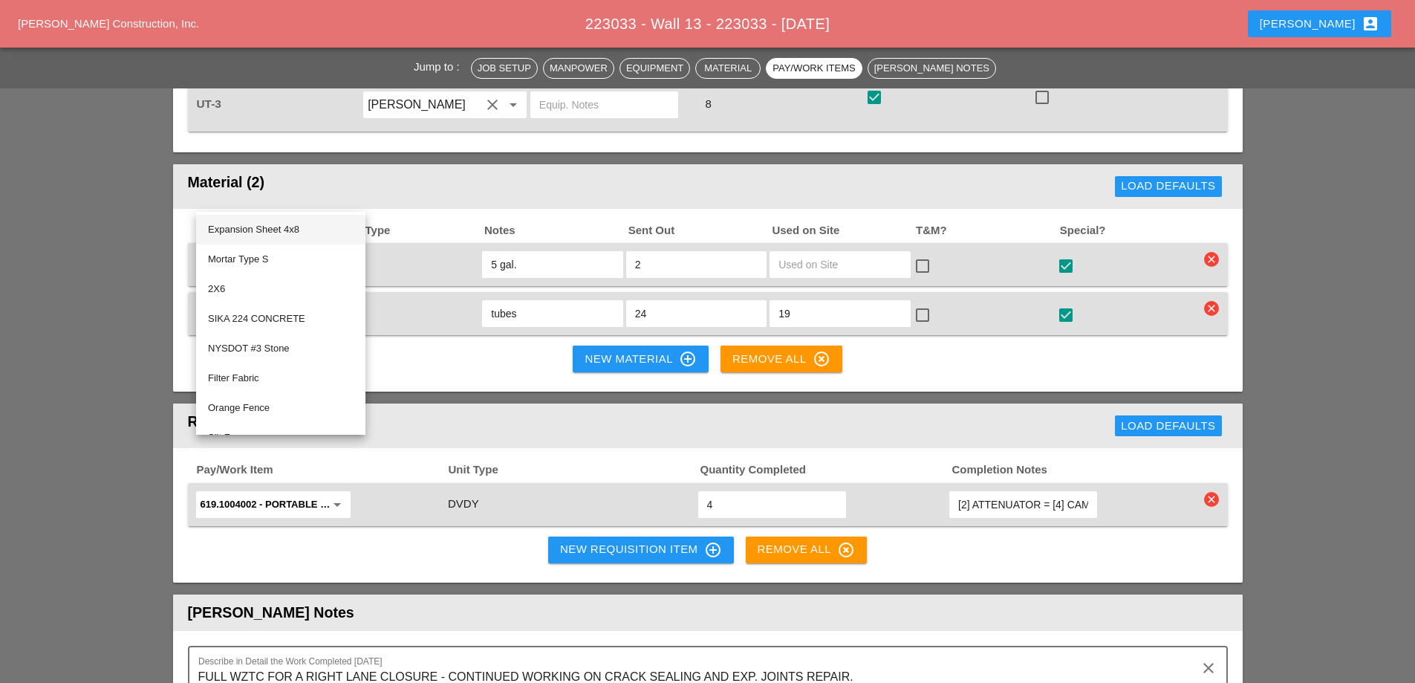
scroll to position [1854, 0]
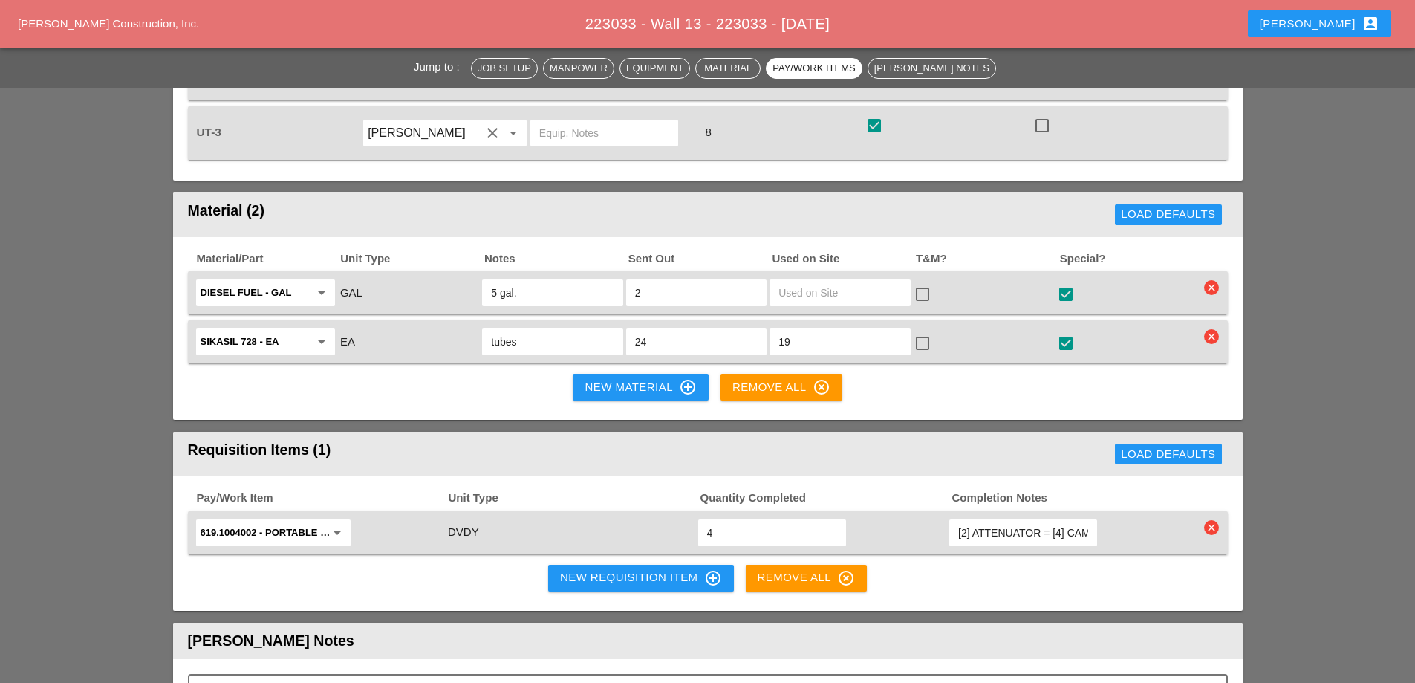
scroll to position [1820, 0]
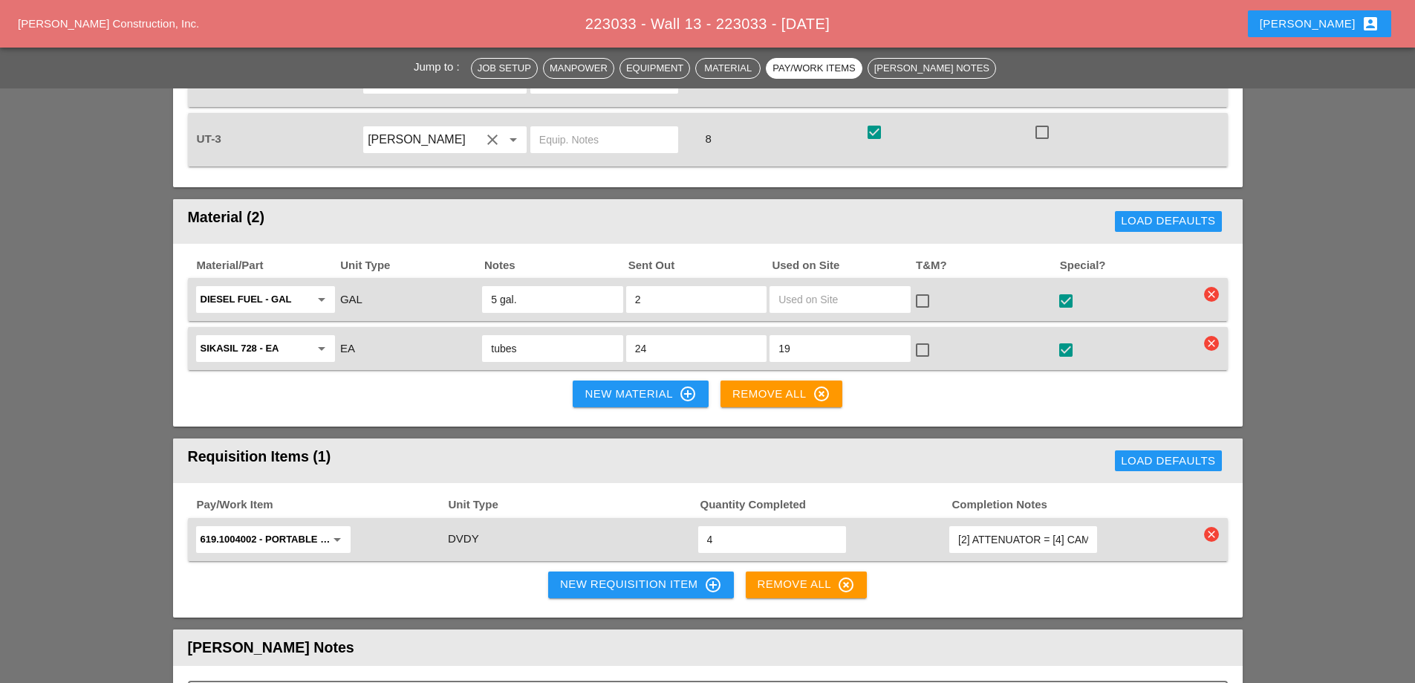
drag, startPoint x: 192, startPoint y: 149, endPoint x: 374, endPoint y: 153, distance: 182.1
click at [357, 207] on div "Material (2)" at bounding box center [437, 222] width 499 height 30
click at [301, 207] on div "Material (2)" at bounding box center [437, 222] width 499 height 30
drag, startPoint x: 189, startPoint y: 198, endPoint x: 300, endPoint y: 197, distance: 111.4
click at [300, 259] on div "Material/Part Unit Type Notes Sent Out Used on Site T&M? Special?" at bounding box center [708, 266] width 1040 height 14
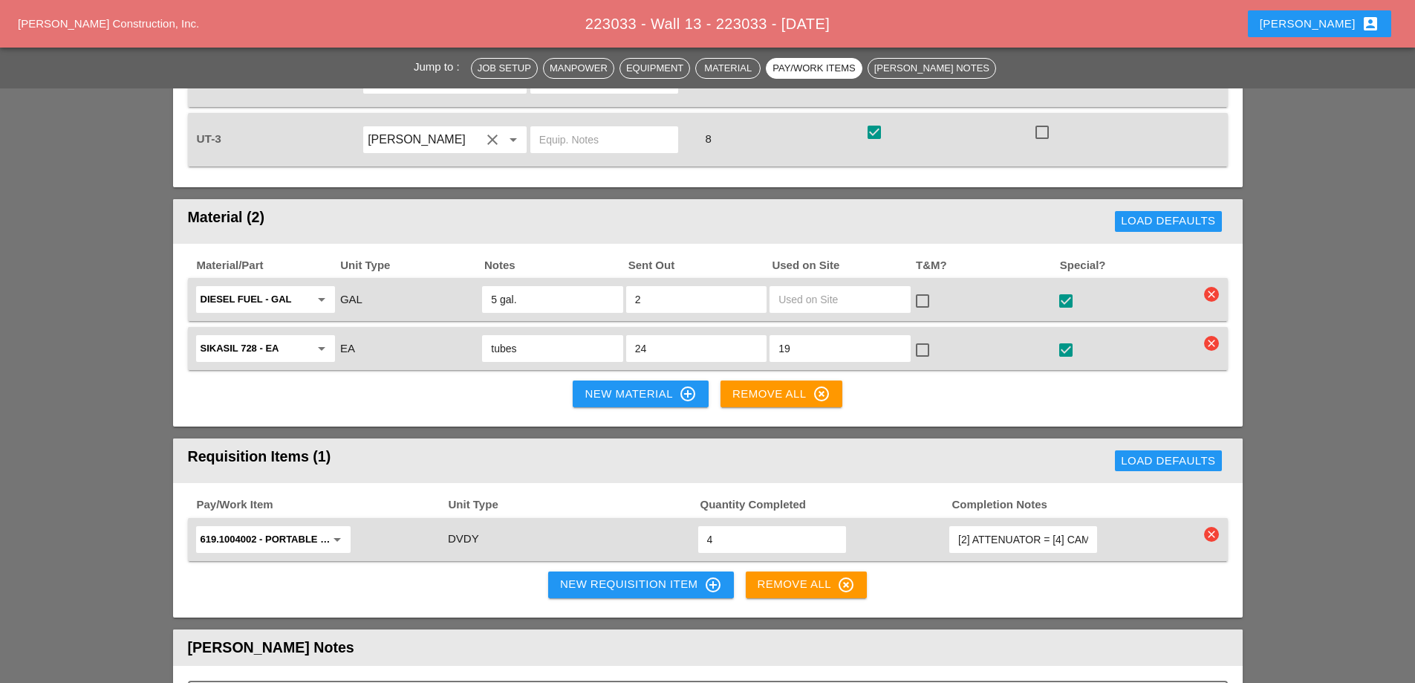
click at [607, 244] on div "Material/Part Unit Type Notes Sent Out Used on Site T&M? Special? Diesel Fuel -…" at bounding box center [708, 335] width 1070 height 183
click at [234, 287] on input "Diesel Fuel - GAL" at bounding box center [255, 299] width 109 height 24
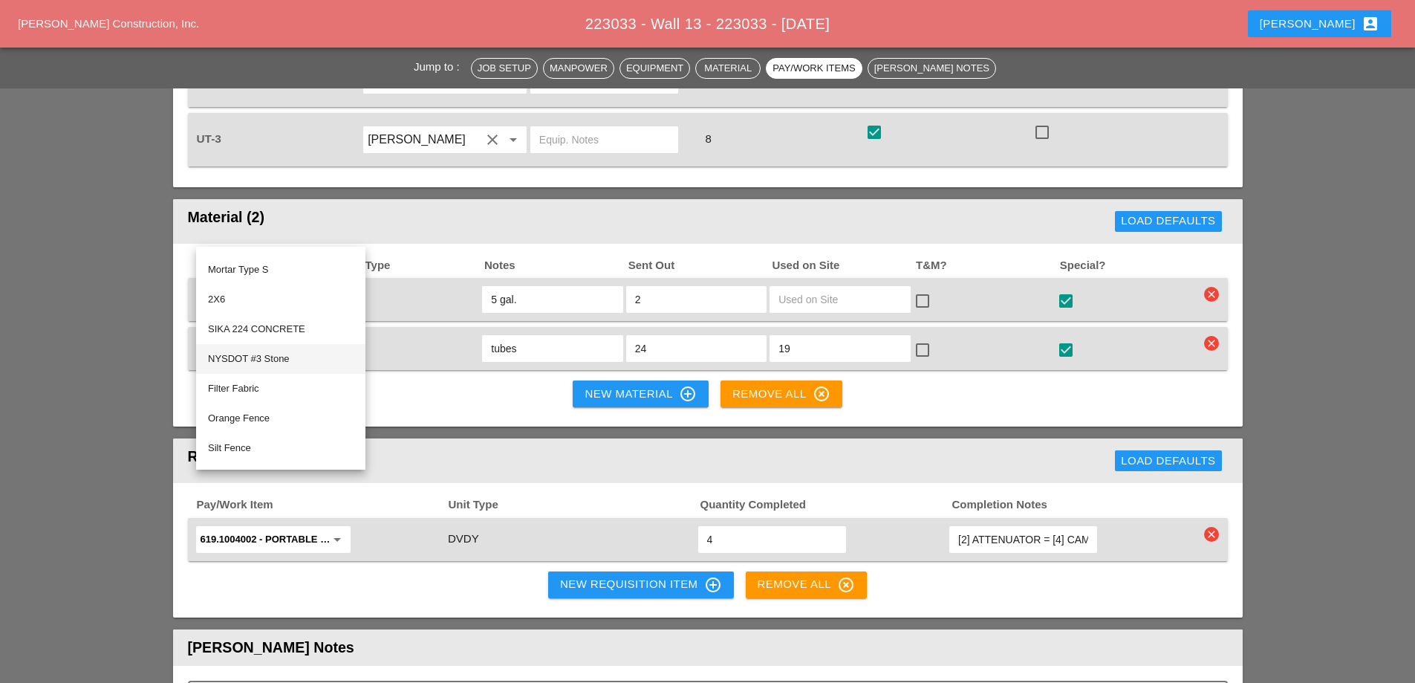
scroll to position [26, 0]
click at [203, 244] on div "Material/Part Unit Type Notes Sent Out Used on Site T&M? Special? Diesel Fuel -…" at bounding box center [708, 335] width 1070 height 183
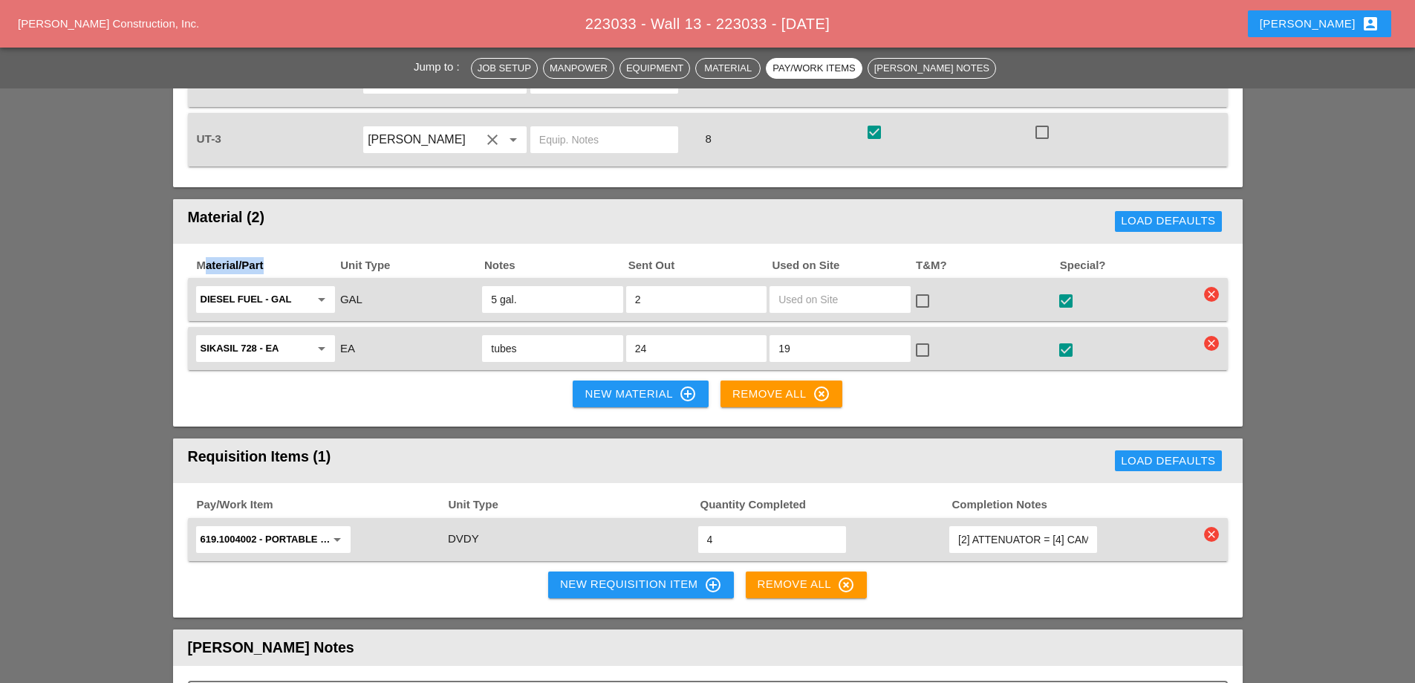
drag, startPoint x: 203, startPoint y: 201, endPoint x: 273, endPoint y: 197, distance: 70.7
click at [273, 257] on span "Material/Part" at bounding box center [267, 265] width 144 height 17
click at [299, 207] on div "Material (2)" at bounding box center [437, 222] width 499 height 30
click at [622, 385] on div "New Material control_point" at bounding box center [640, 394] width 111 height 18
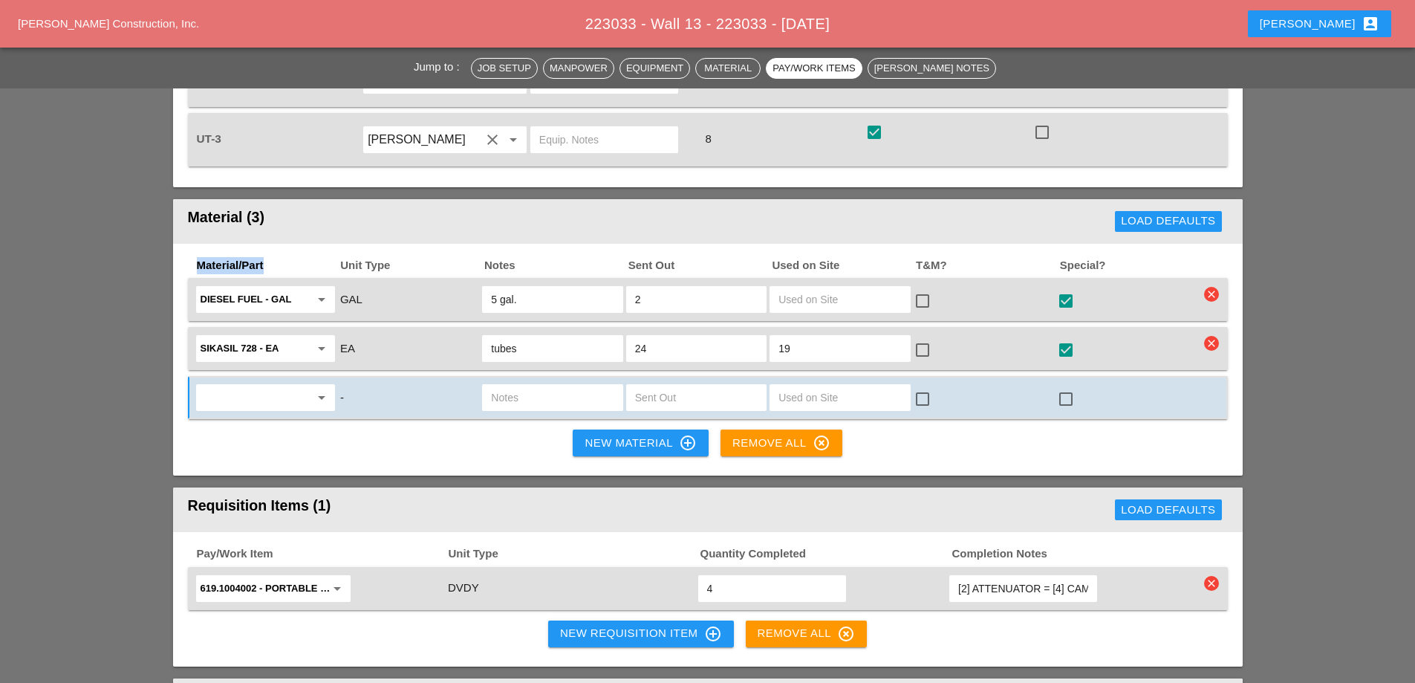
drag, startPoint x: 245, startPoint y: 199, endPoint x: 289, endPoint y: 200, distance: 43.8
click at [289, 244] on div "Material/Part Unit Type Notes Sent Out Used on Site T&M? Special? Diesel Fuel -…" at bounding box center [708, 360] width 1070 height 233
click at [265, 386] on input "text" at bounding box center [255, 398] width 109 height 24
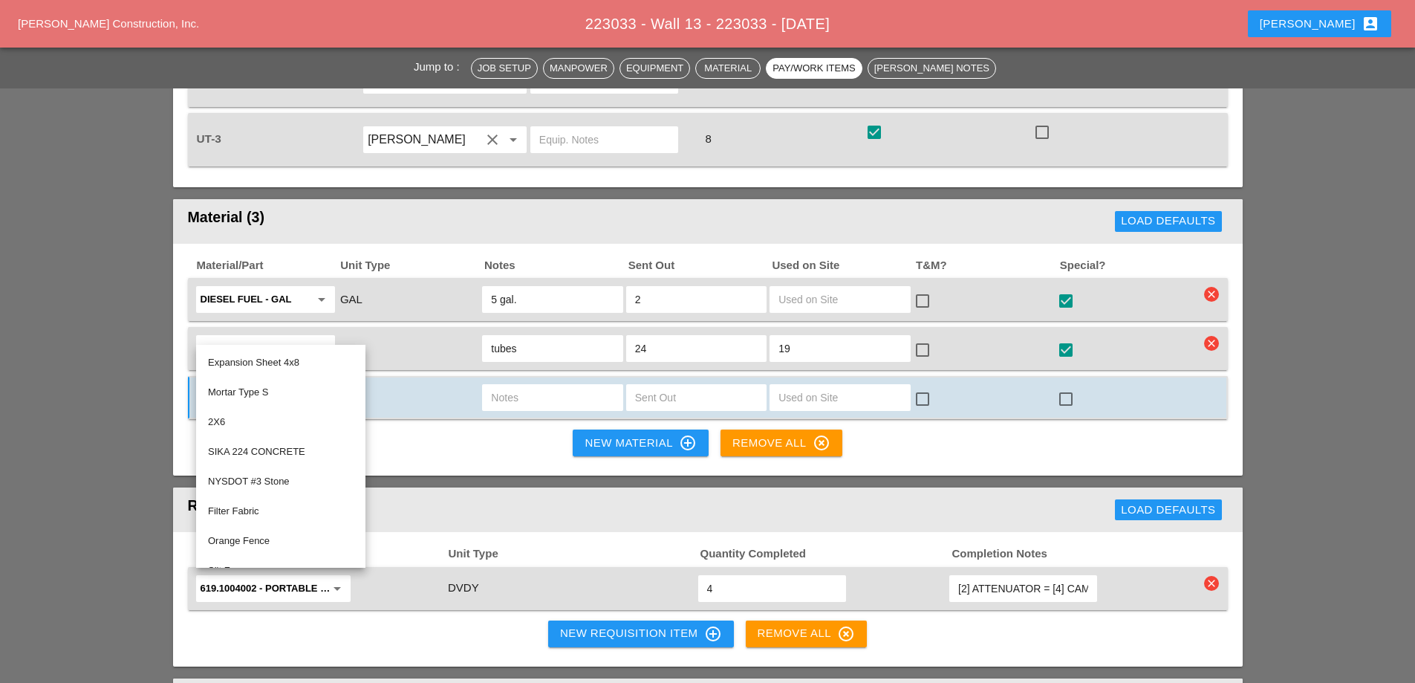
click at [812, 386] on input "text" at bounding box center [840, 398] width 123 height 24
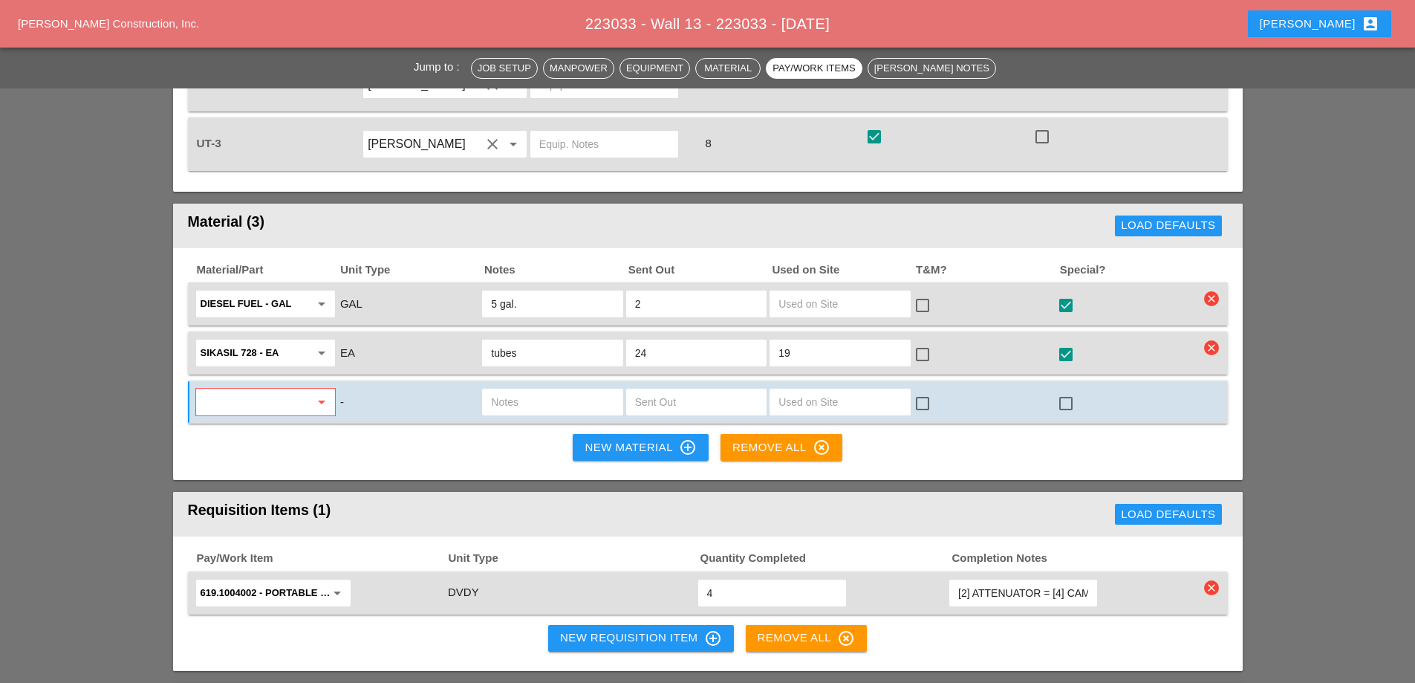
scroll to position [1813, 0]
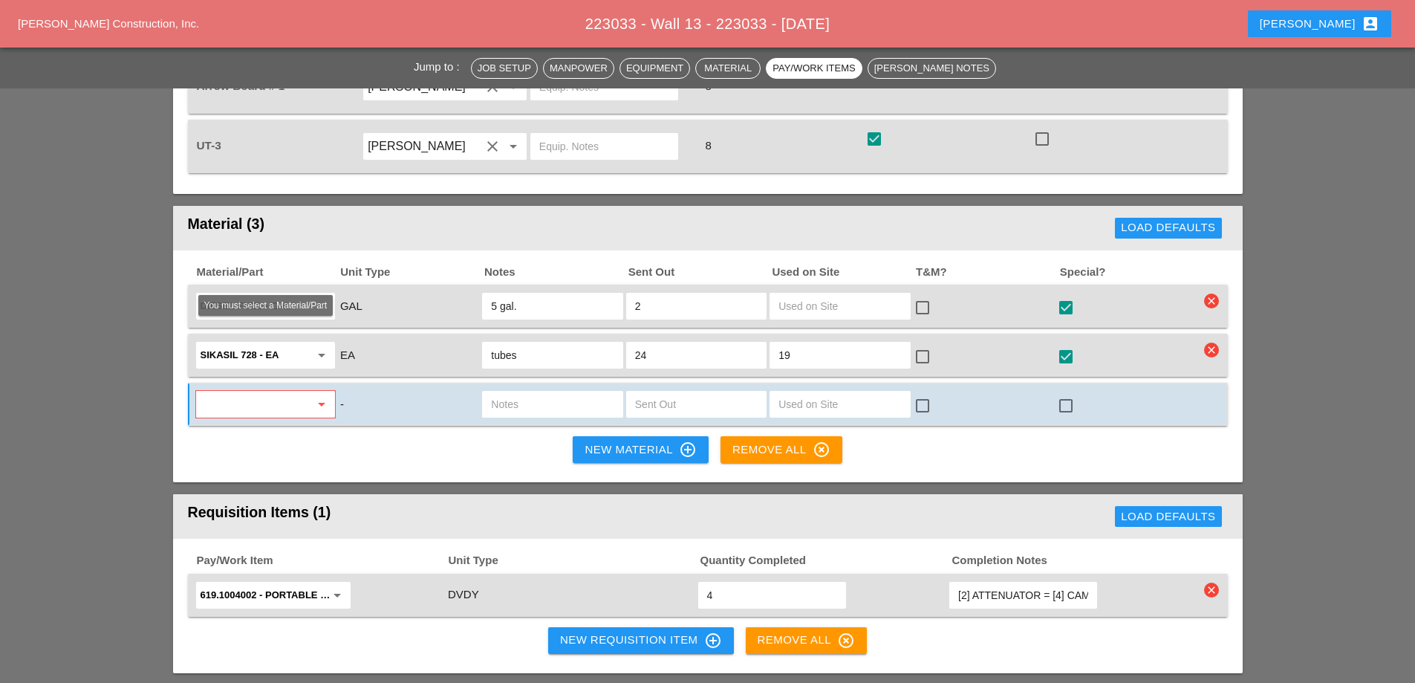
click at [306, 392] on input "text" at bounding box center [255, 404] width 109 height 24
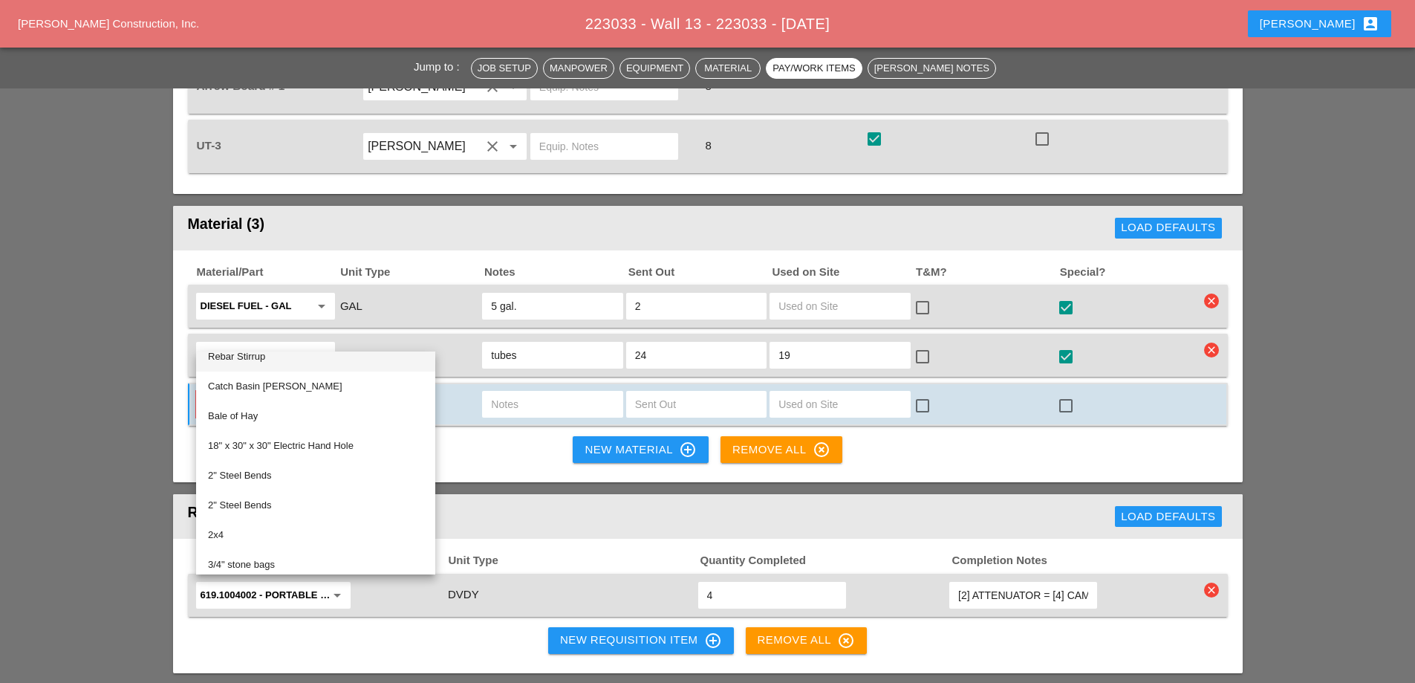
scroll to position [365, 0]
click at [175, 363] on div "Material/Part Unit Type Notes Sent Out Used on Site T&M? Special? Diesel Fuel -…" at bounding box center [708, 366] width 1070 height 233
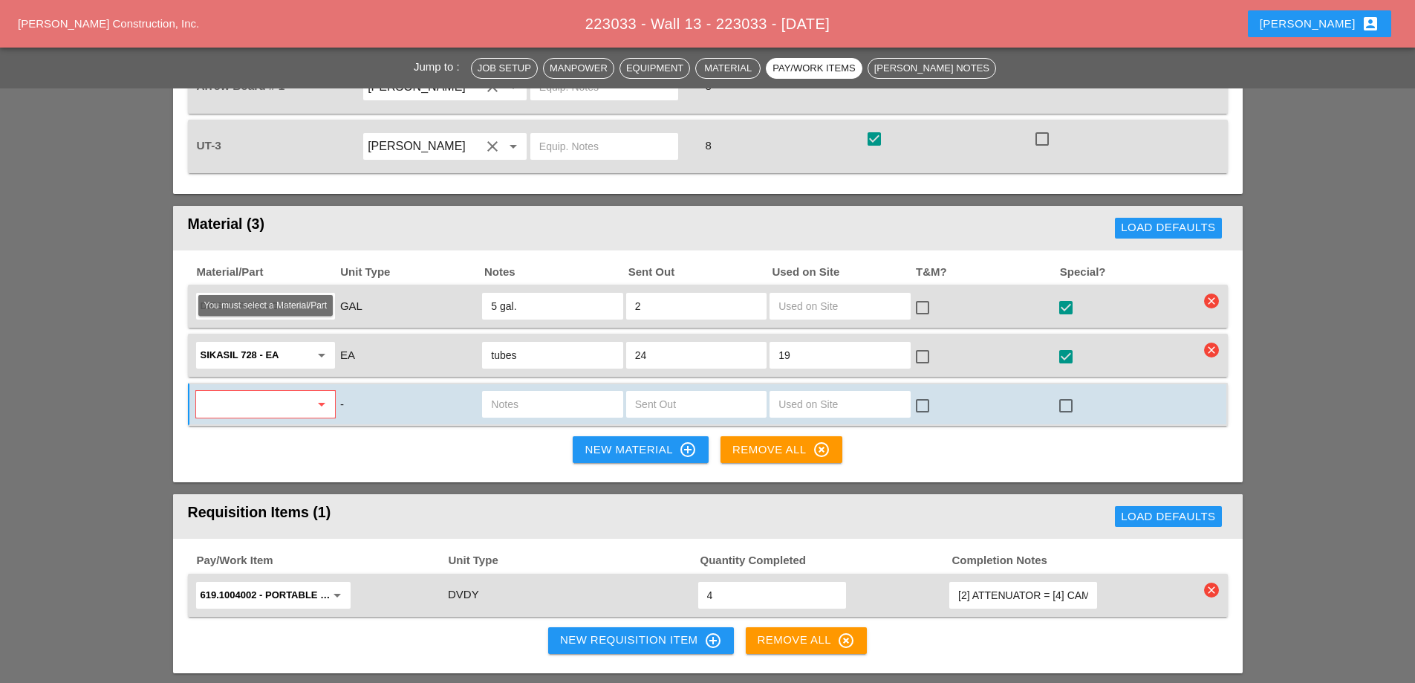
click at [318, 395] on icon "arrow_drop_down" at bounding box center [322, 404] width 18 height 18
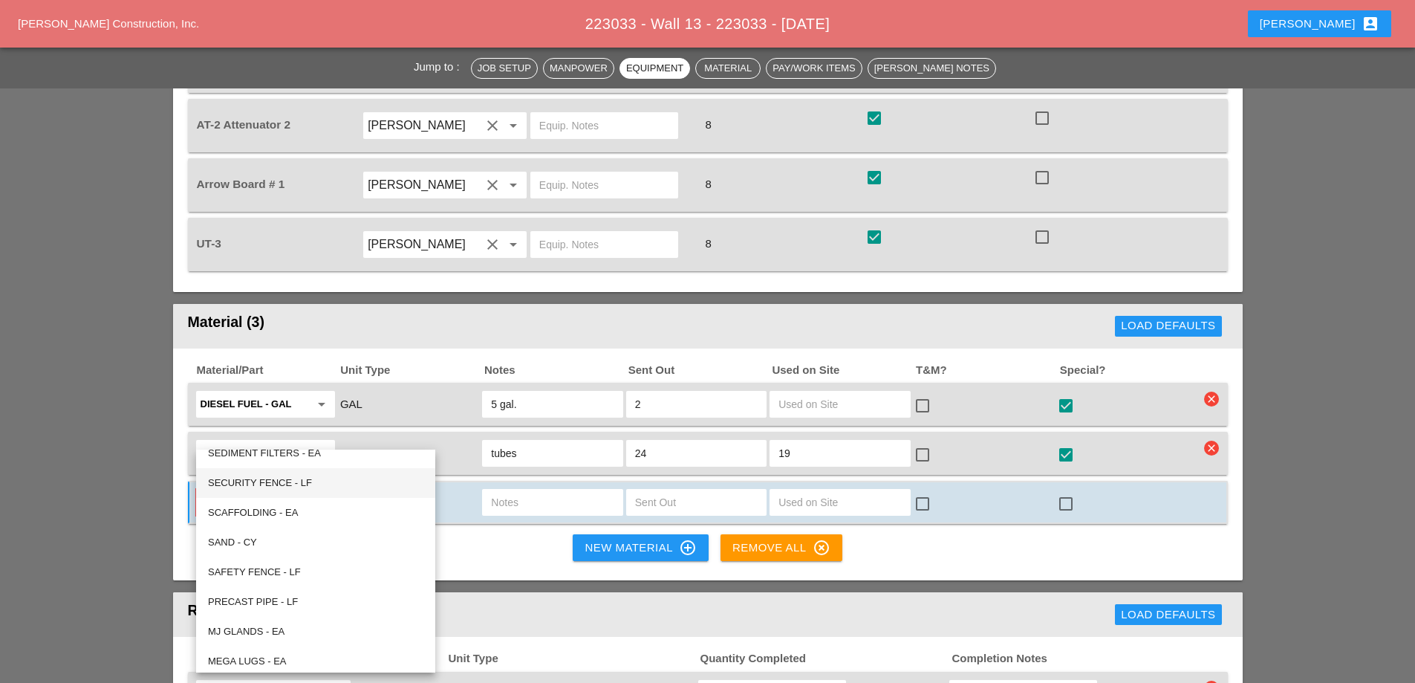
scroll to position [1531, 0]
click at [417, 487] on div "-" at bounding box center [408, 502] width 143 height 31
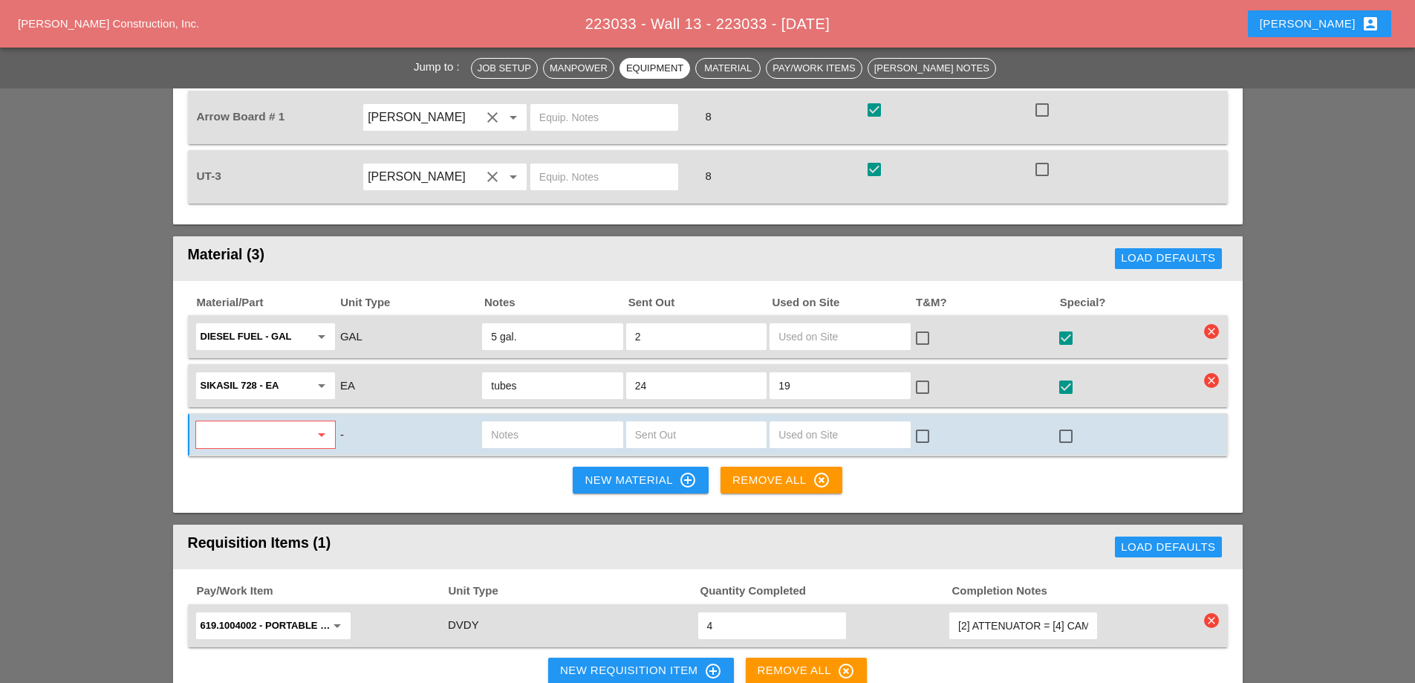
scroll to position [1788, 0]
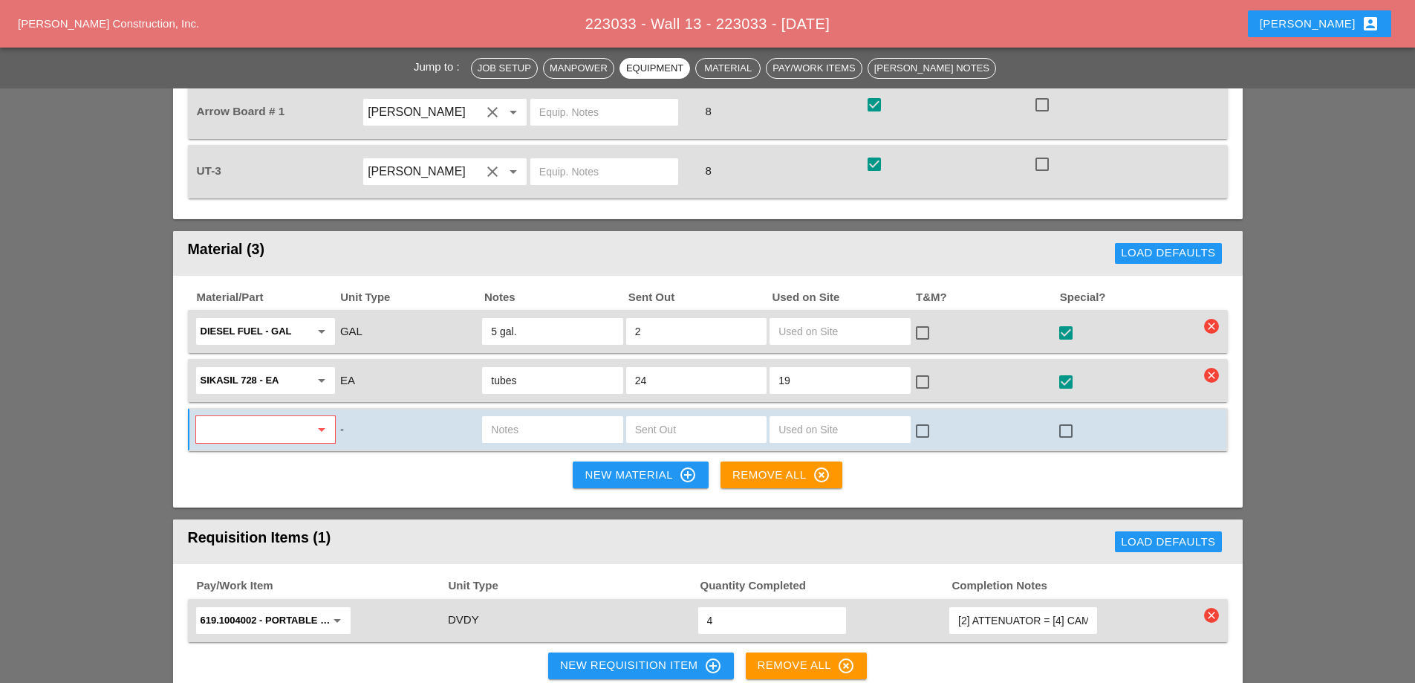
click at [342, 611] on icon "arrow_drop_down" at bounding box center [337, 620] width 18 height 18
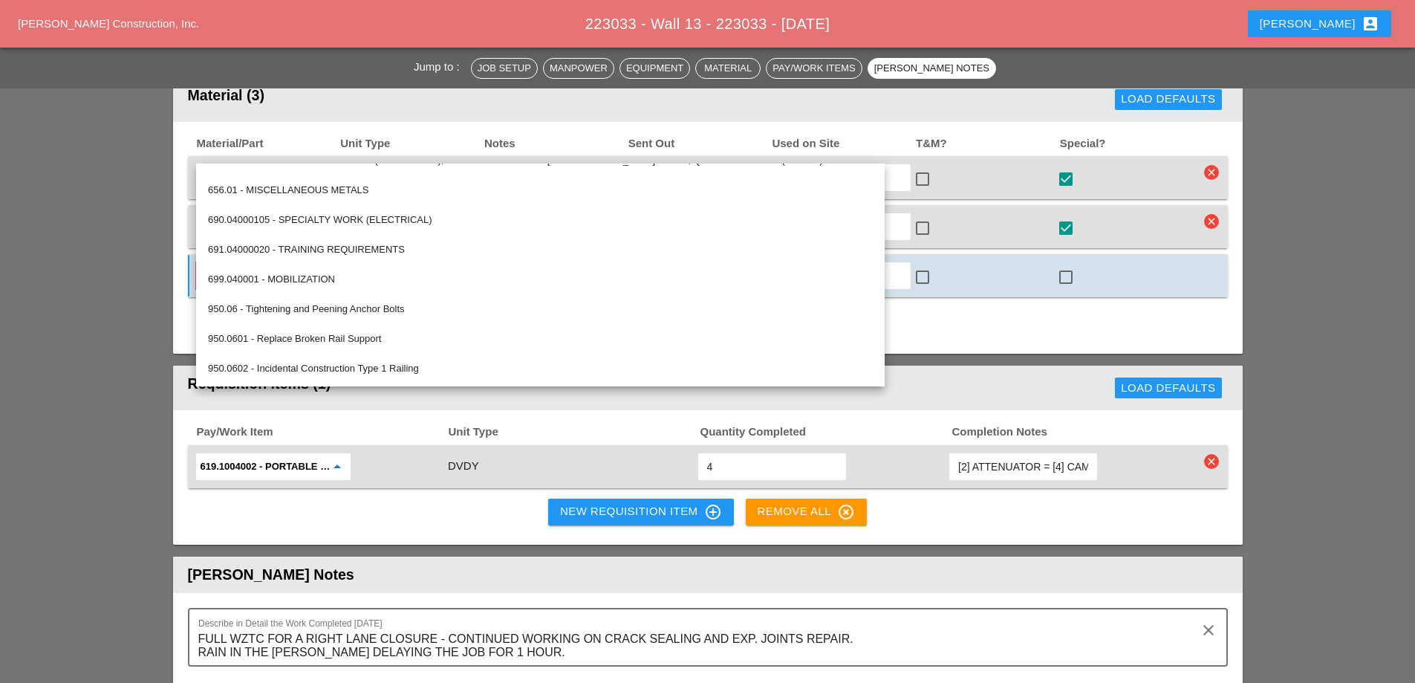
scroll to position [1898, 0]
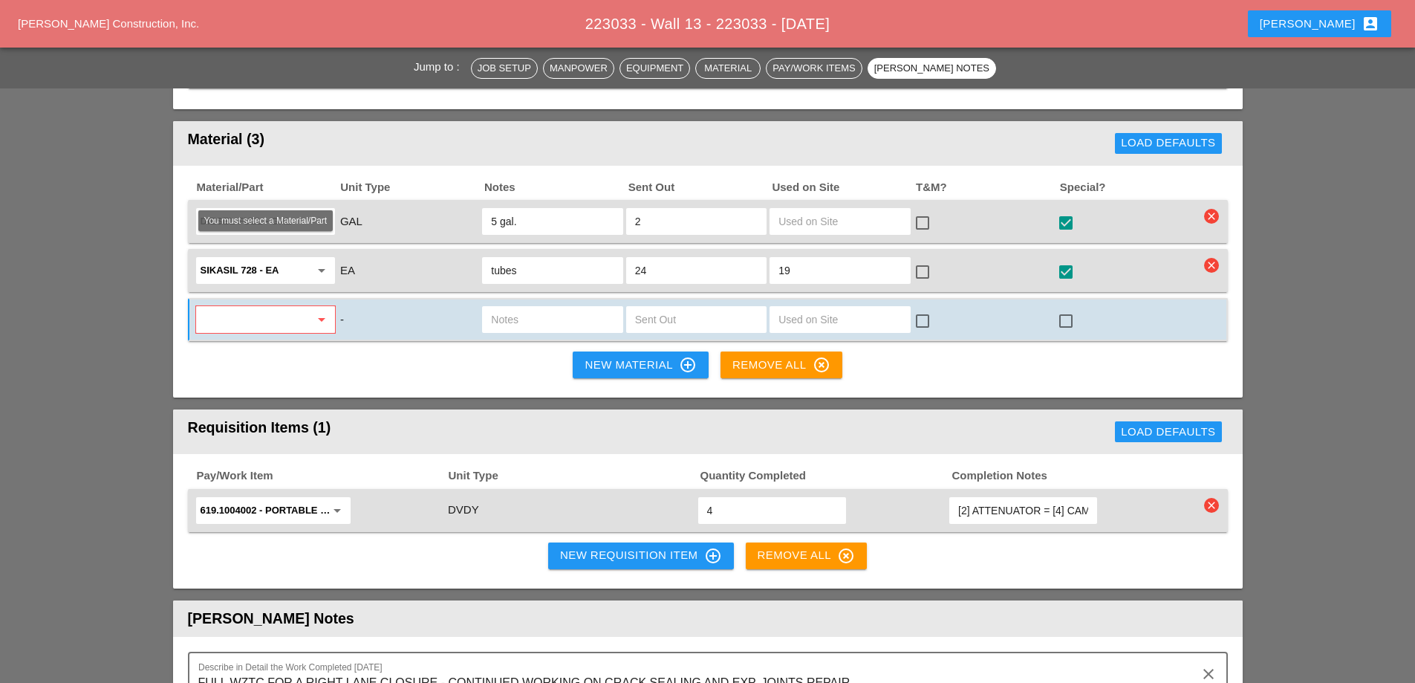
click at [252, 308] on input "text" at bounding box center [255, 320] width 109 height 24
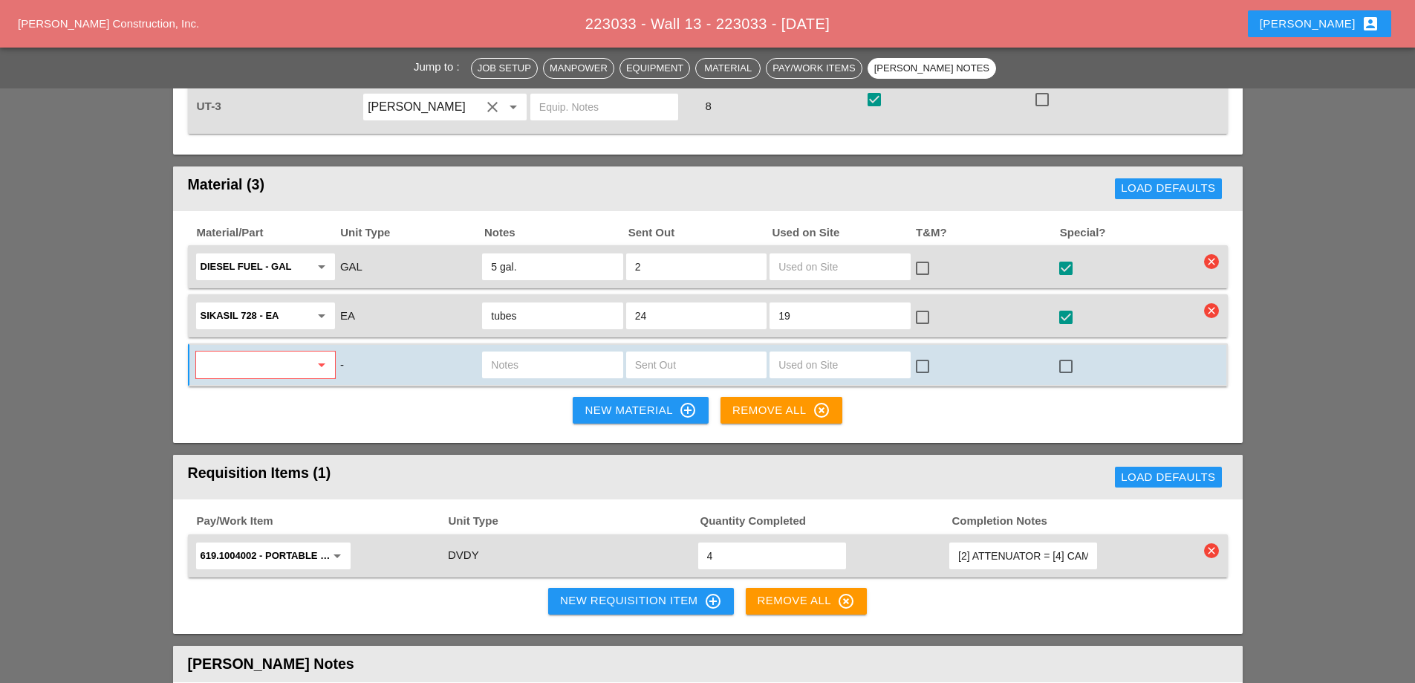
scroll to position [1853, 0]
click at [315, 355] on icon "arrow_drop_down" at bounding box center [322, 364] width 18 height 18
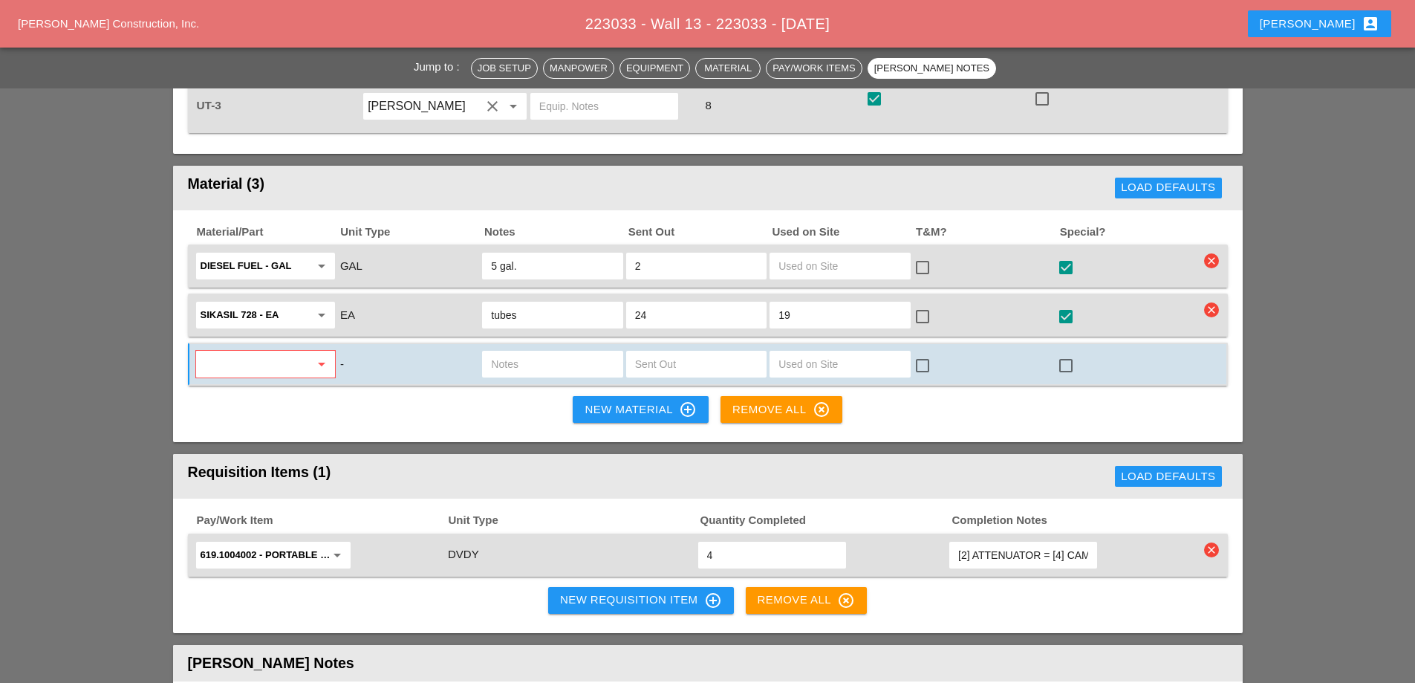
click at [276, 543] on input "619.1004002 - PORTABLE WORK ZONE CAMERA" at bounding box center [263, 555] width 125 height 24
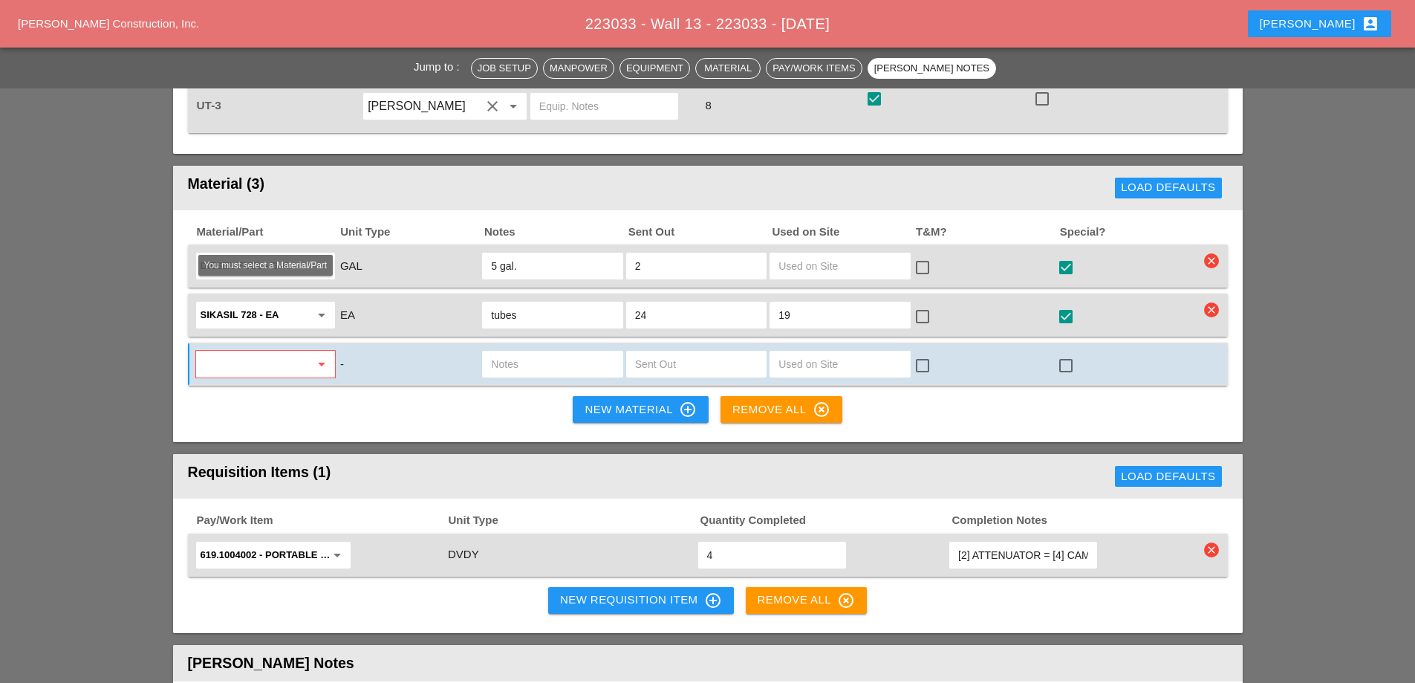
click at [227, 352] on input "text" at bounding box center [255, 364] width 109 height 24
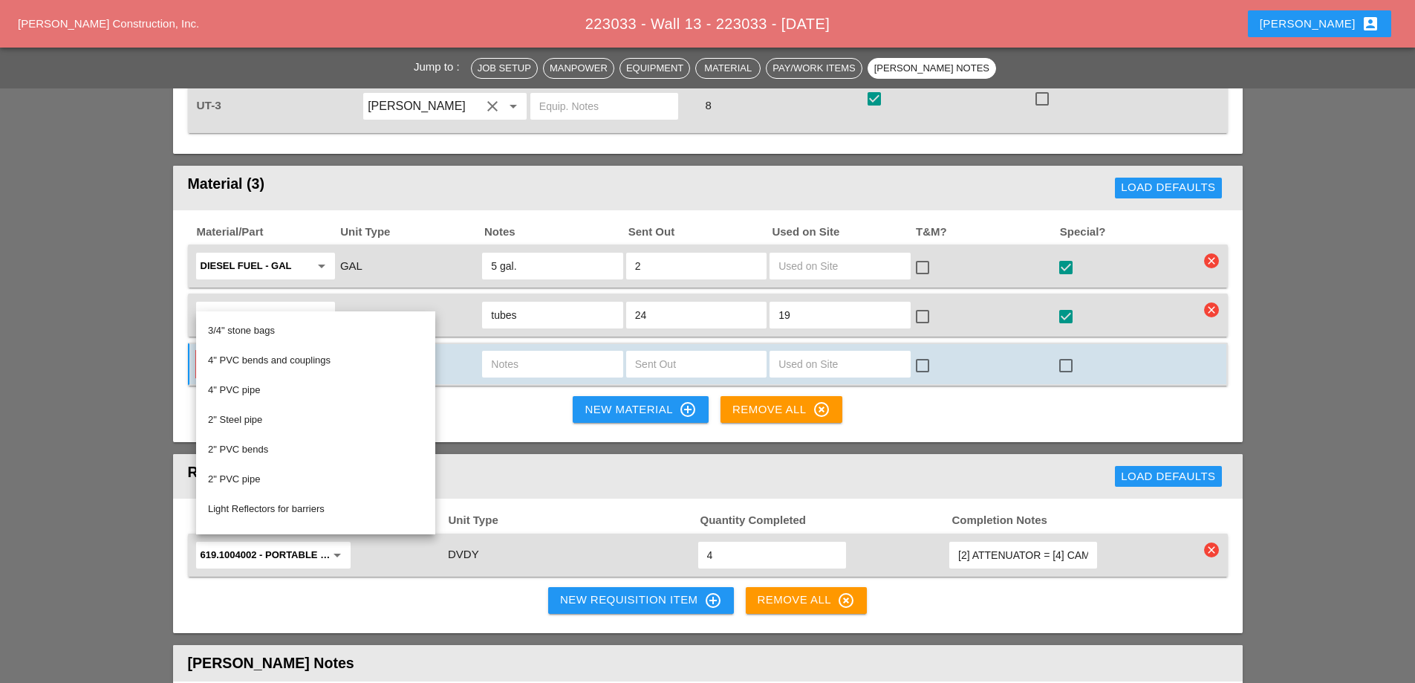
scroll to position [0, 0]
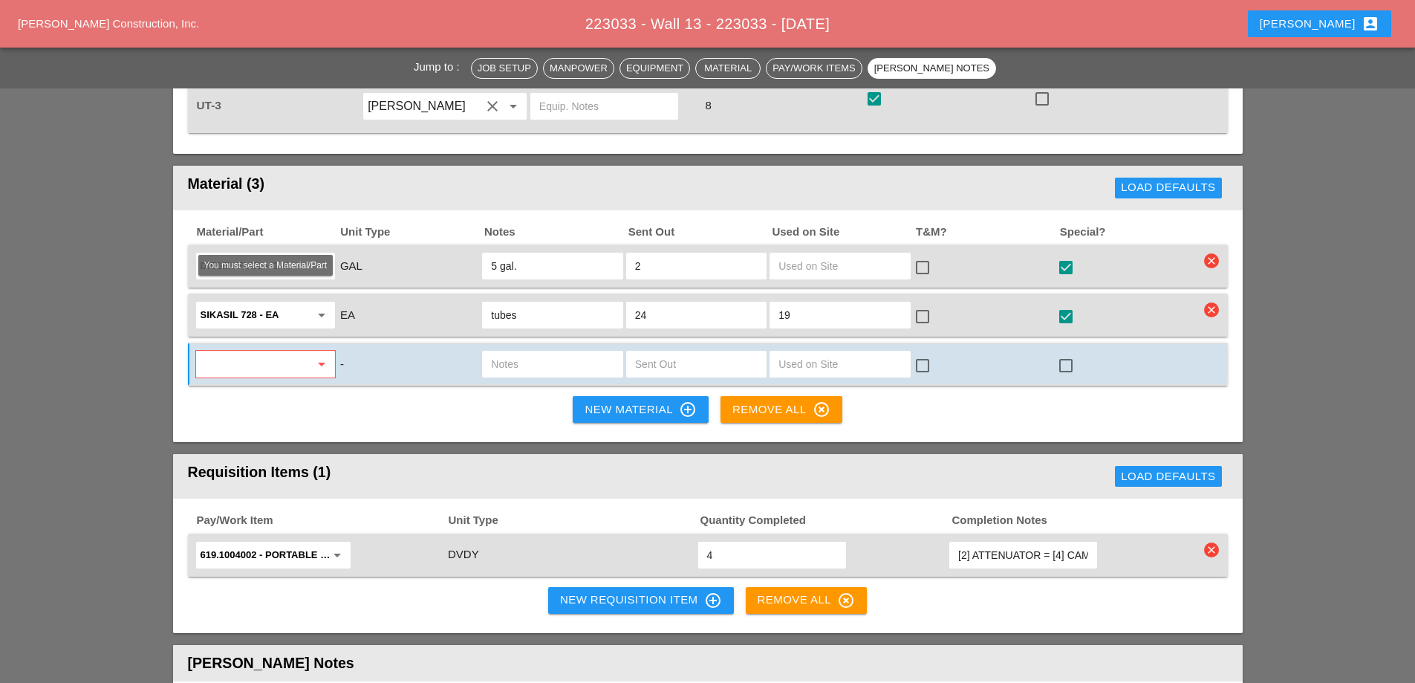
click at [311, 355] on div "arrow_drop_down" at bounding box center [320, 364] width 21 height 18
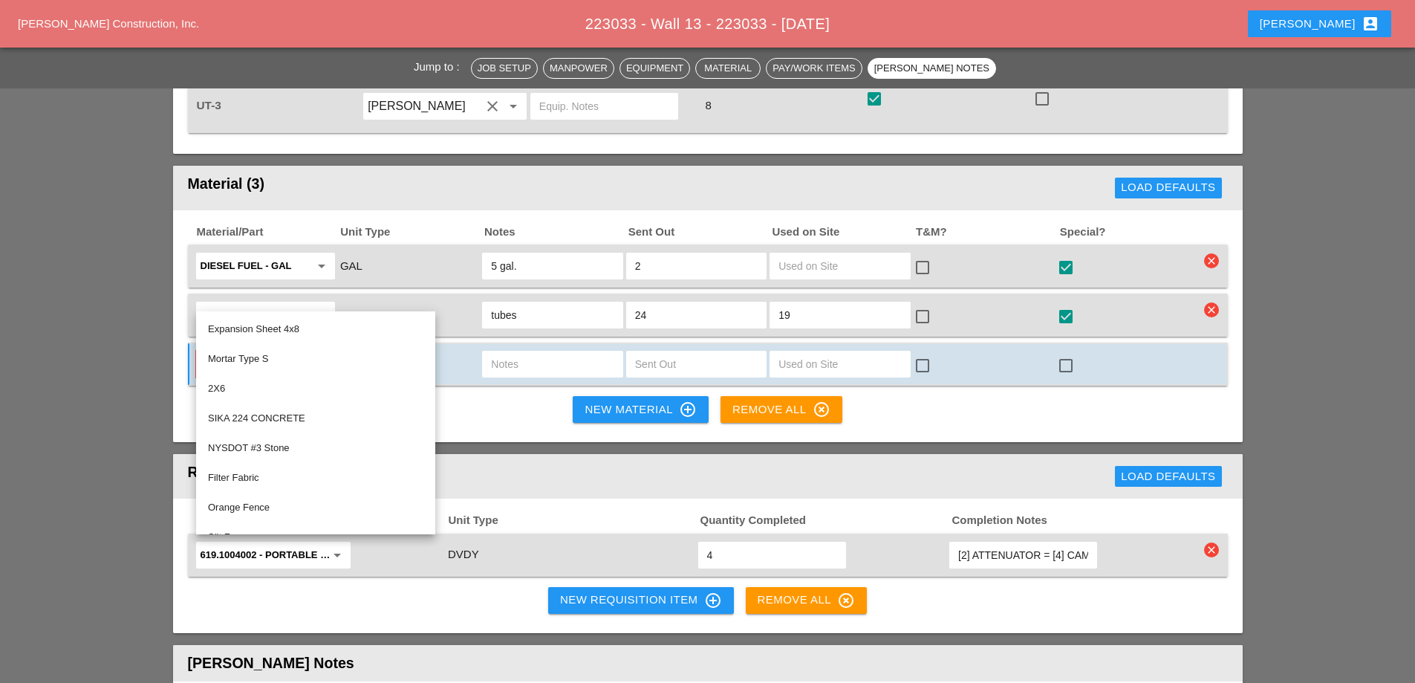
drag, startPoint x: 172, startPoint y: 153, endPoint x: 168, endPoint y: 139, distance: 14.6
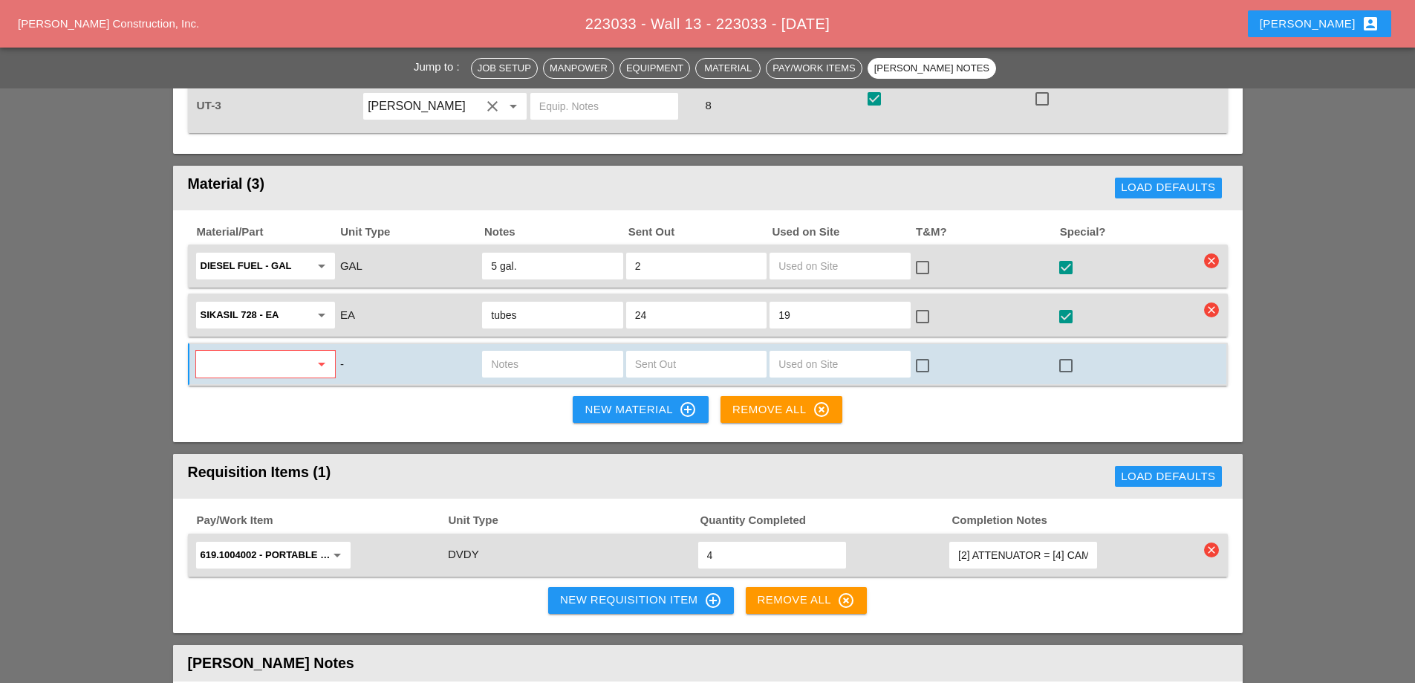
drag, startPoint x: 167, startPoint y: 114, endPoint x: 376, endPoint y: 118, distance: 208.8
click at [385, 348] on div "Material/Part Unit Type Notes Sent Out Used on Site T&M? Special? Diesel Fuel -…" at bounding box center [708, 326] width 1070 height 233
click at [426, 173] on div "Material (3)" at bounding box center [437, 188] width 499 height 30
